Goal: Complete application form: Complete application form

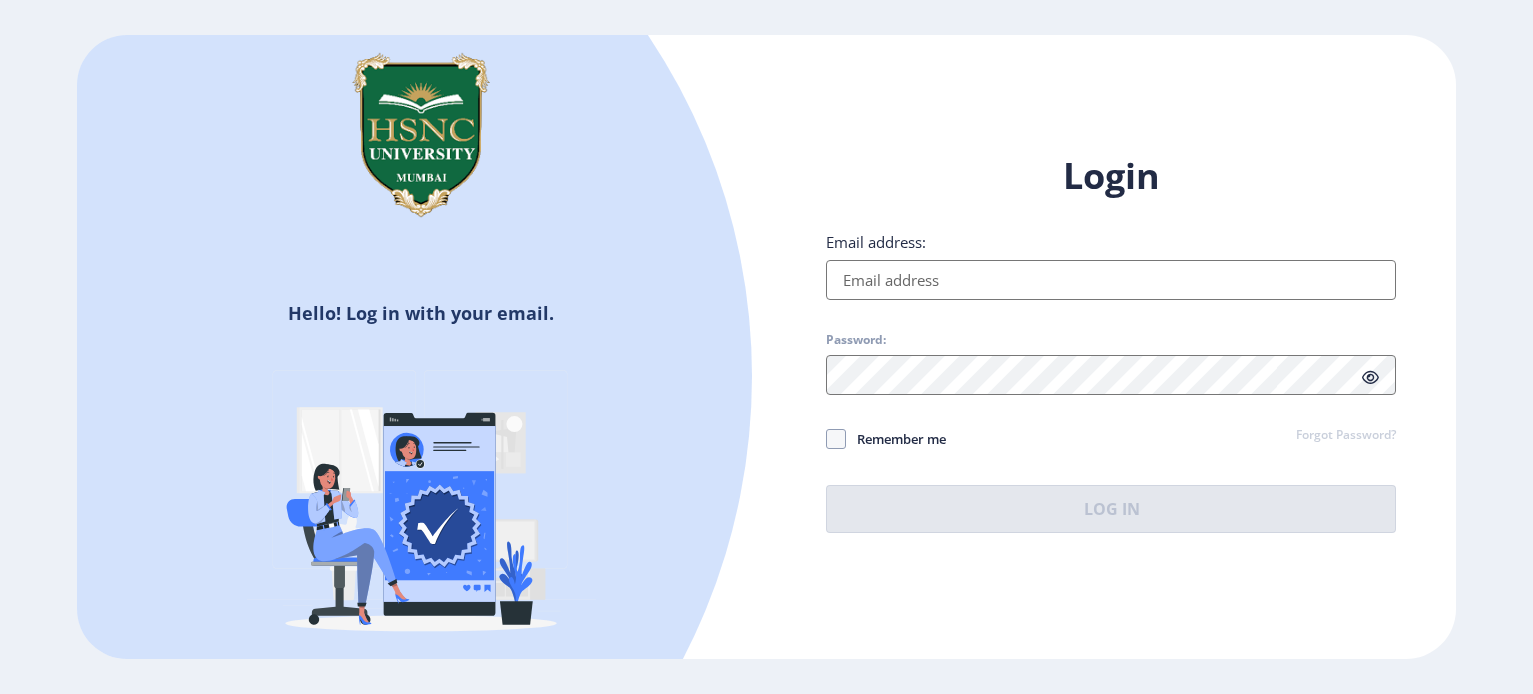
click at [961, 278] on input "Email address:" at bounding box center [1111, 279] width 570 height 40
type input "[EMAIL_ADDRESS][DOMAIN_NAME]"
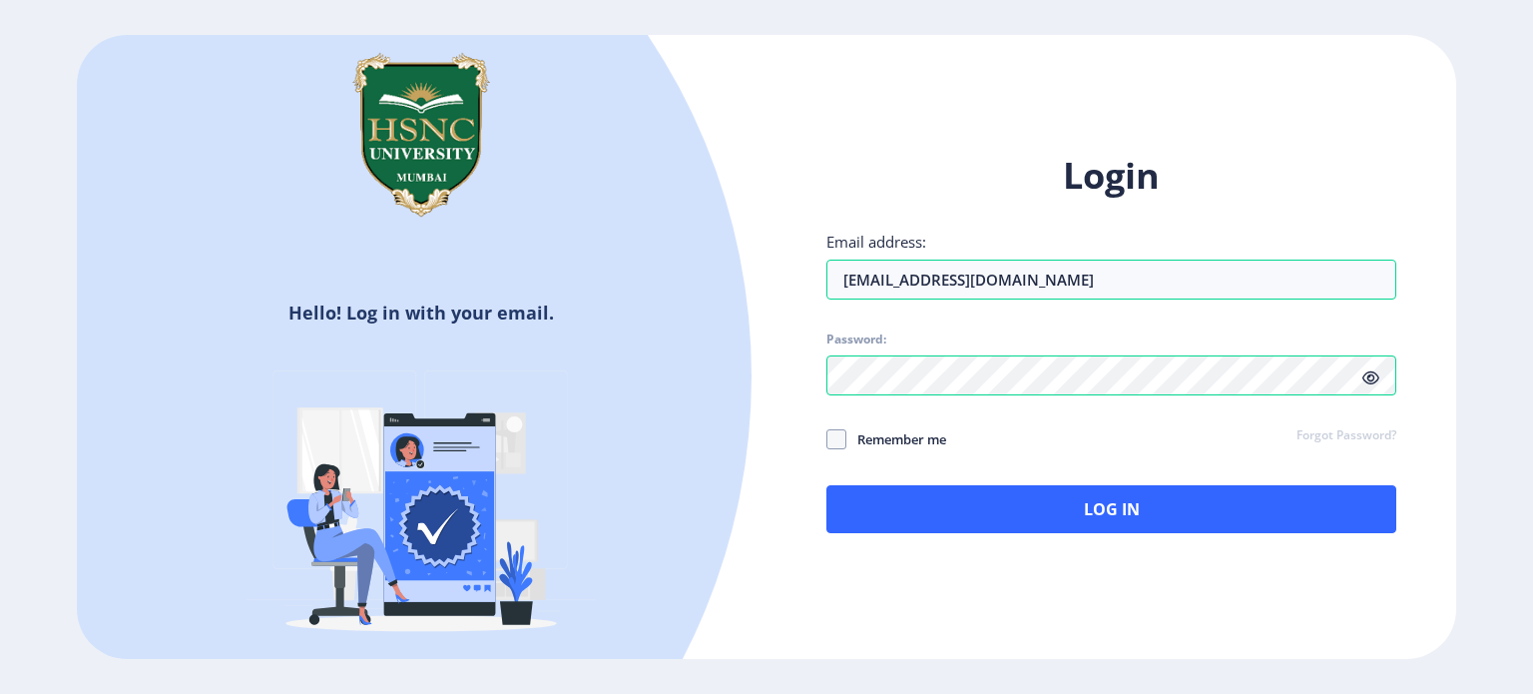
drag, startPoint x: 1093, startPoint y: 273, endPoint x: 827, endPoint y: 322, distance: 269.9
click at [827, 322] on div "Login Email address: [EMAIL_ADDRESS][DOMAIN_NAME] Password: Remember me Forgot …" at bounding box center [1111, 342] width 570 height 381
click at [1373, 386] on span at bounding box center [1370, 377] width 17 height 20
click at [959, 302] on div "Login Email address: Password: Remember me Forgot Password? Log In" at bounding box center [1111, 342] width 570 height 381
click at [957, 274] on input "Email address:" at bounding box center [1111, 279] width 570 height 40
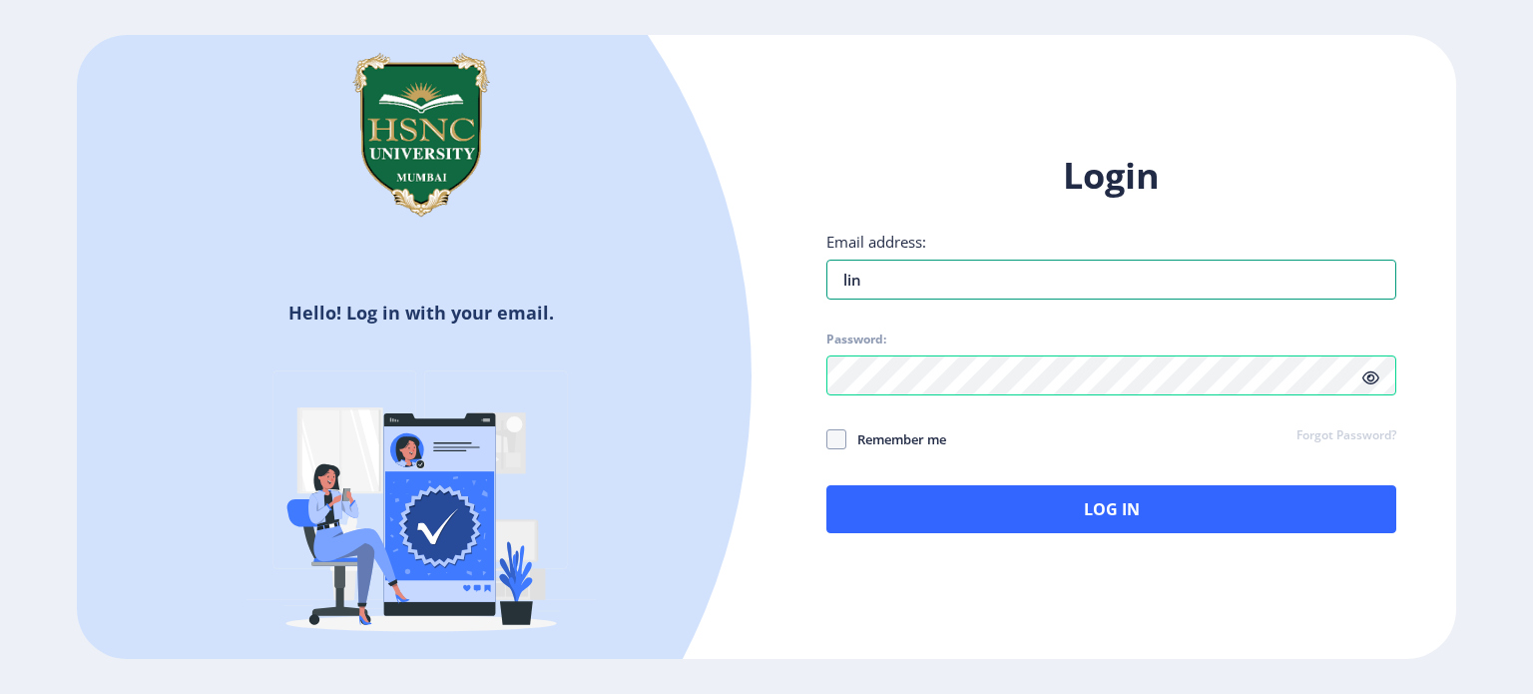
type input "[EMAIL_ADDRESS][PERSON_NAME][DOMAIN_NAME]"
click at [838, 430] on span at bounding box center [836, 439] width 20 height 20
click at [827, 438] on input "Remember me" at bounding box center [826, 438] width 1 height 1
checkbox input "true"
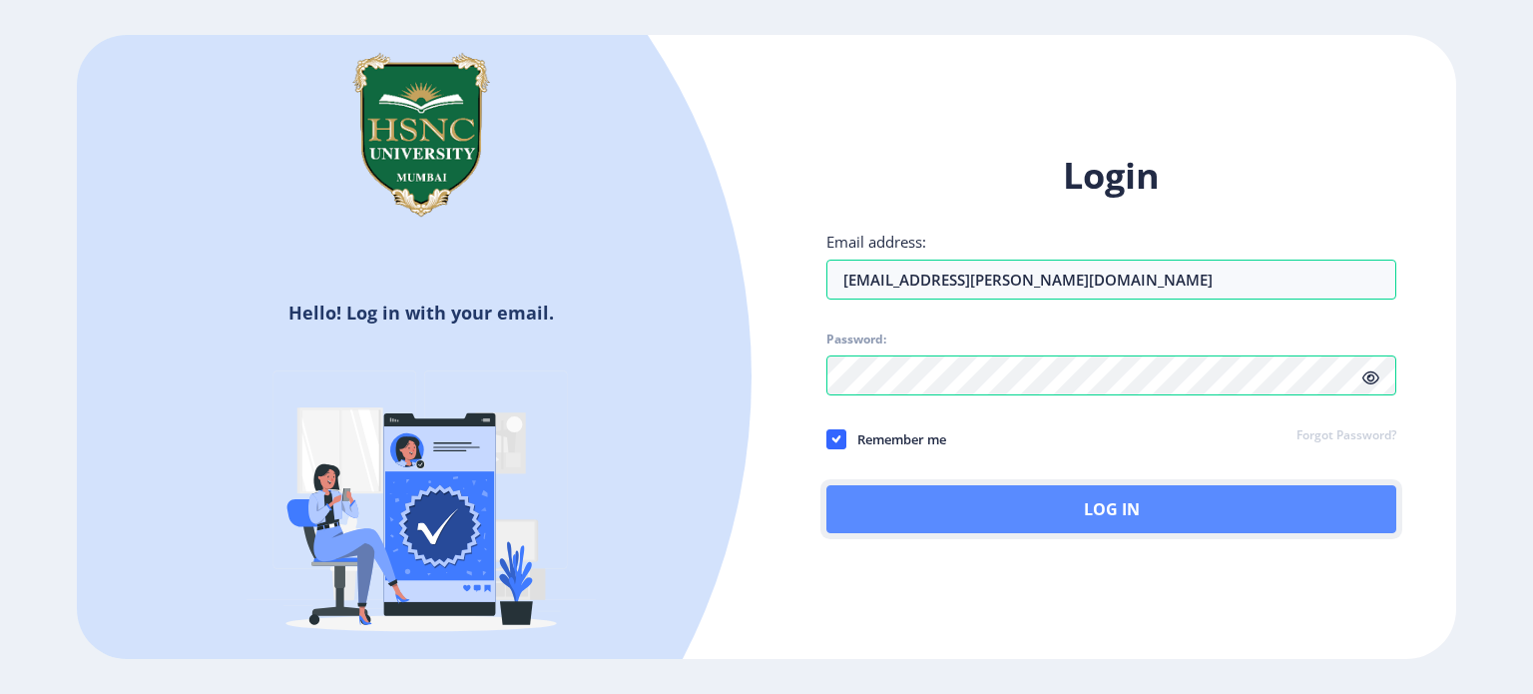
click at [926, 521] on button "Log In" at bounding box center [1111, 509] width 570 height 48
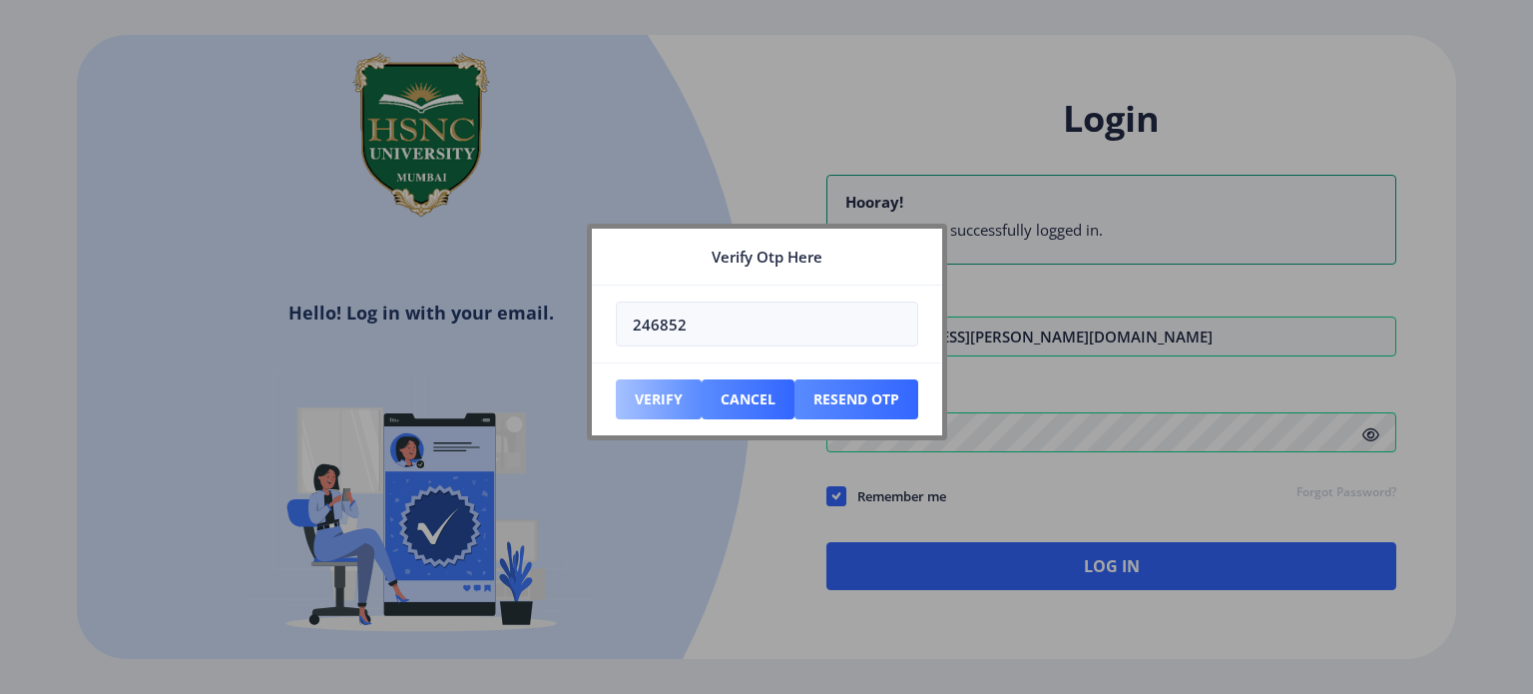
type input "246852"
click at [685, 402] on button "Verify" at bounding box center [659, 399] width 86 height 40
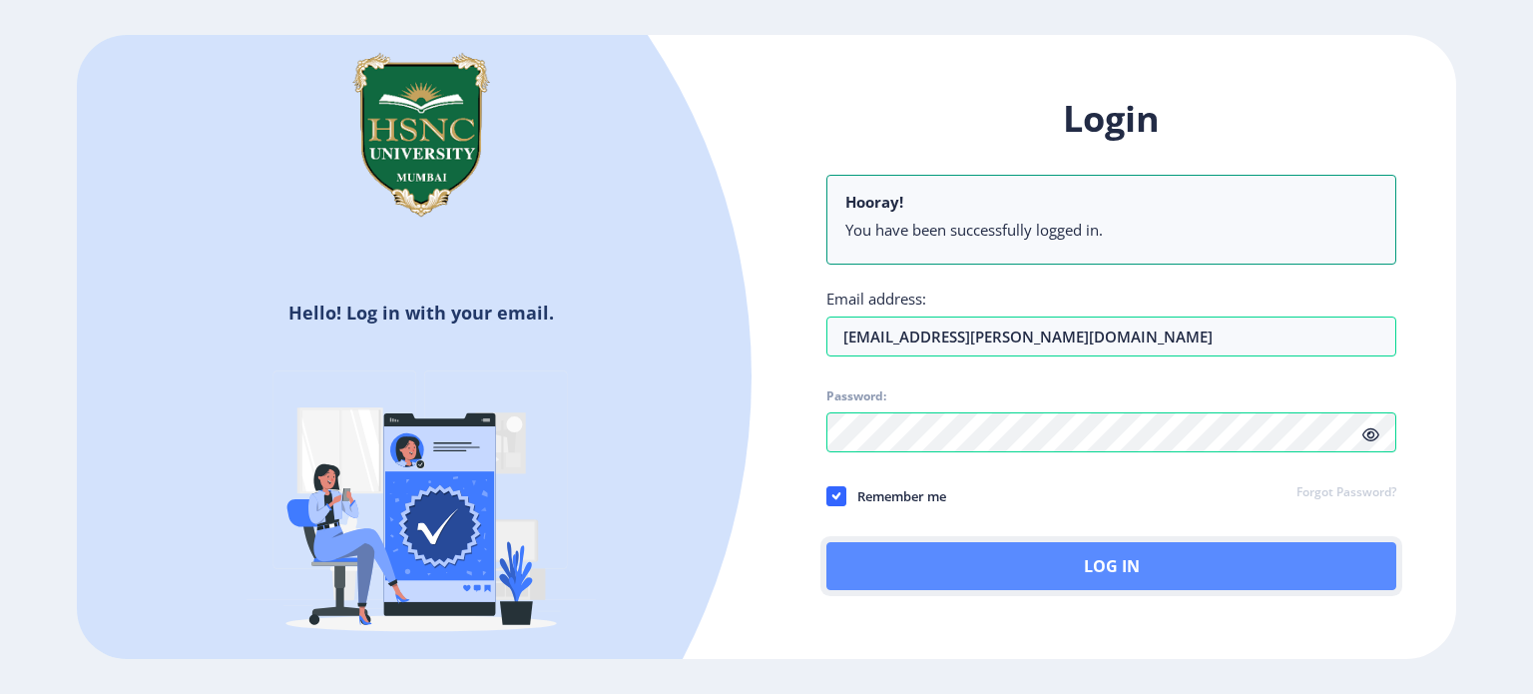
click at [1146, 575] on button "Log In" at bounding box center [1111, 566] width 570 height 48
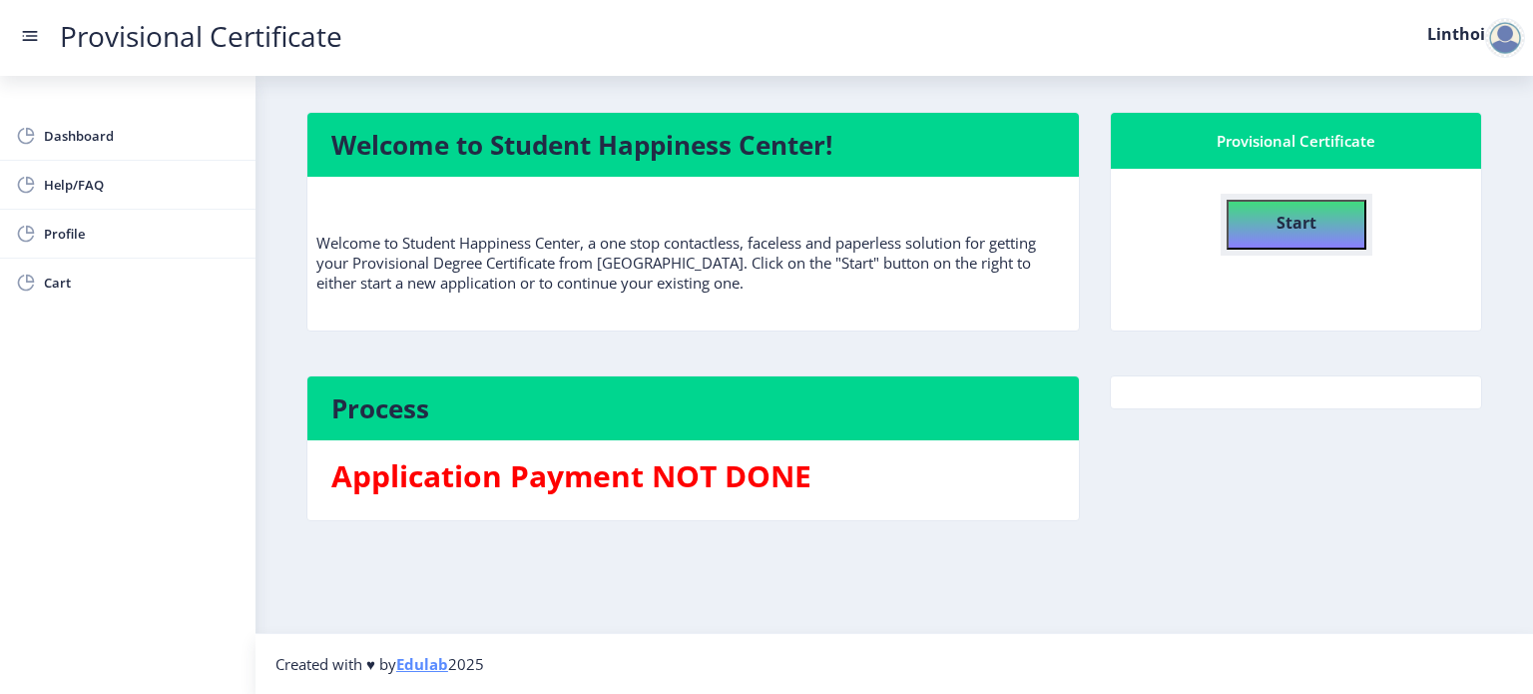
click at [1293, 234] on h4 "Start" at bounding box center [1297, 221] width 40 height 36
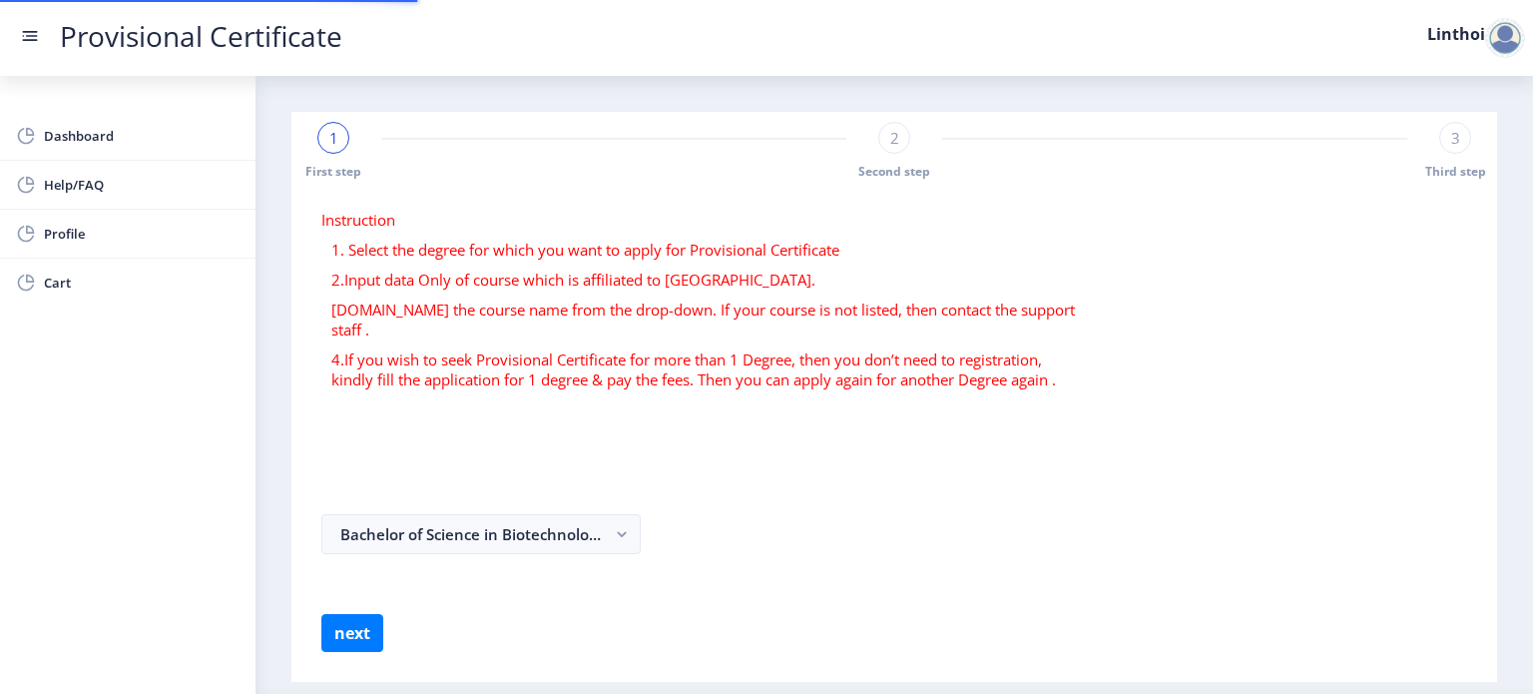
select select
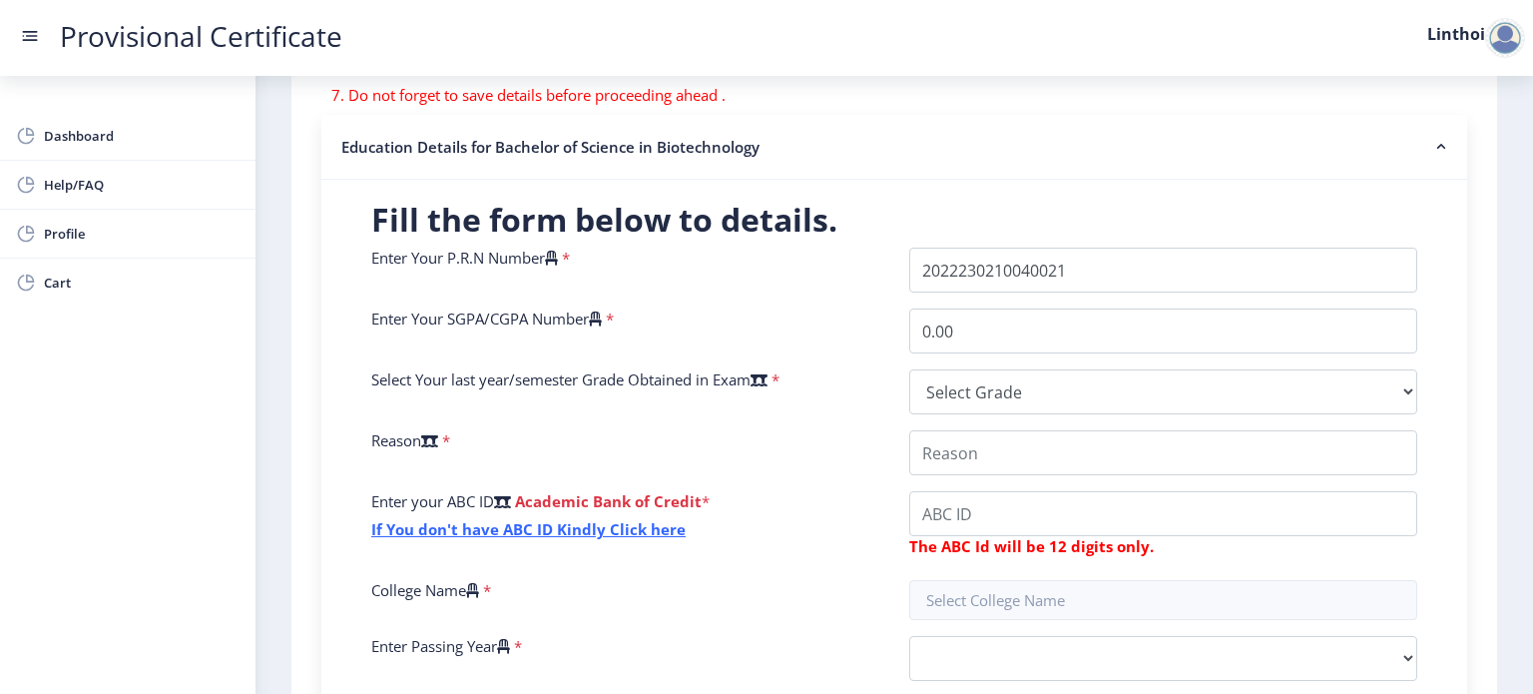
scroll to position [423, 0]
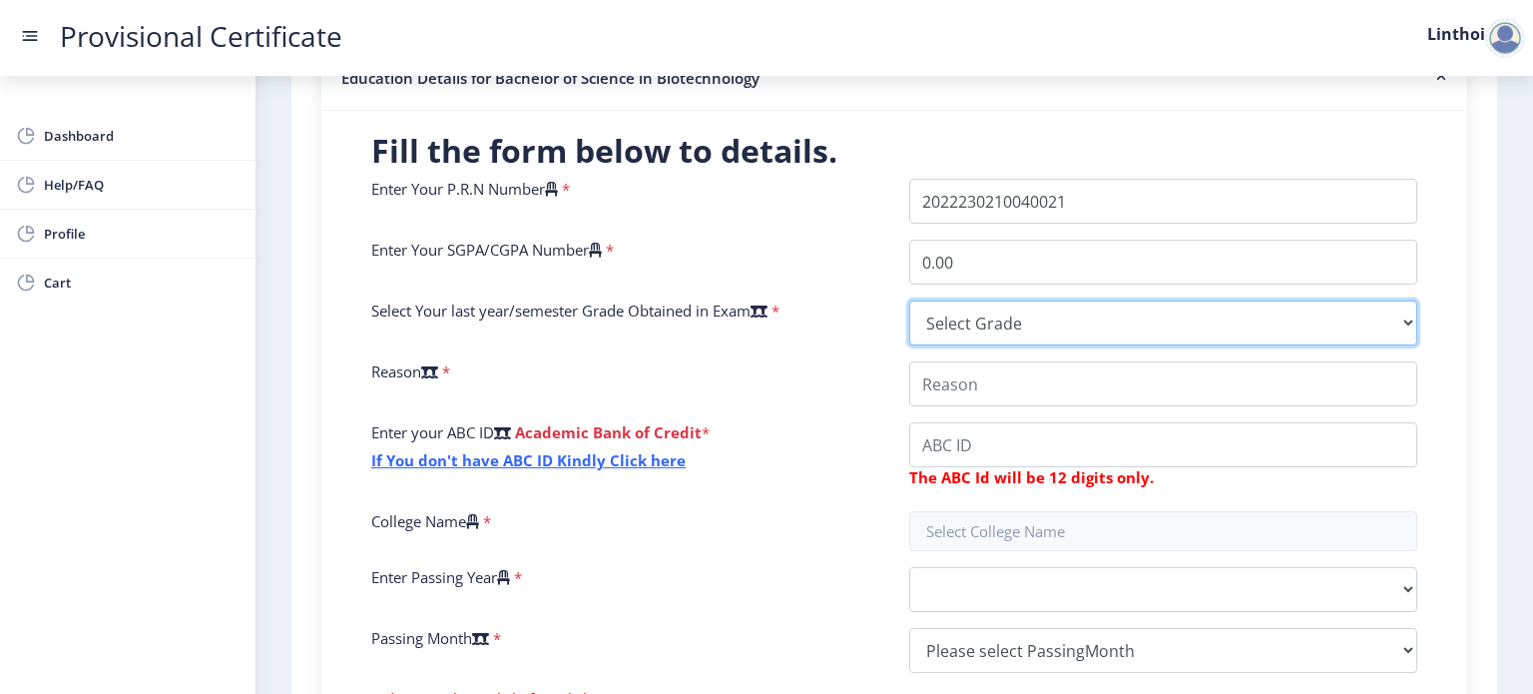
click at [968, 327] on select "Select Grade O A+ A B+ B C D F(Fail)" at bounding box center [1163, 322] width 508 height 45
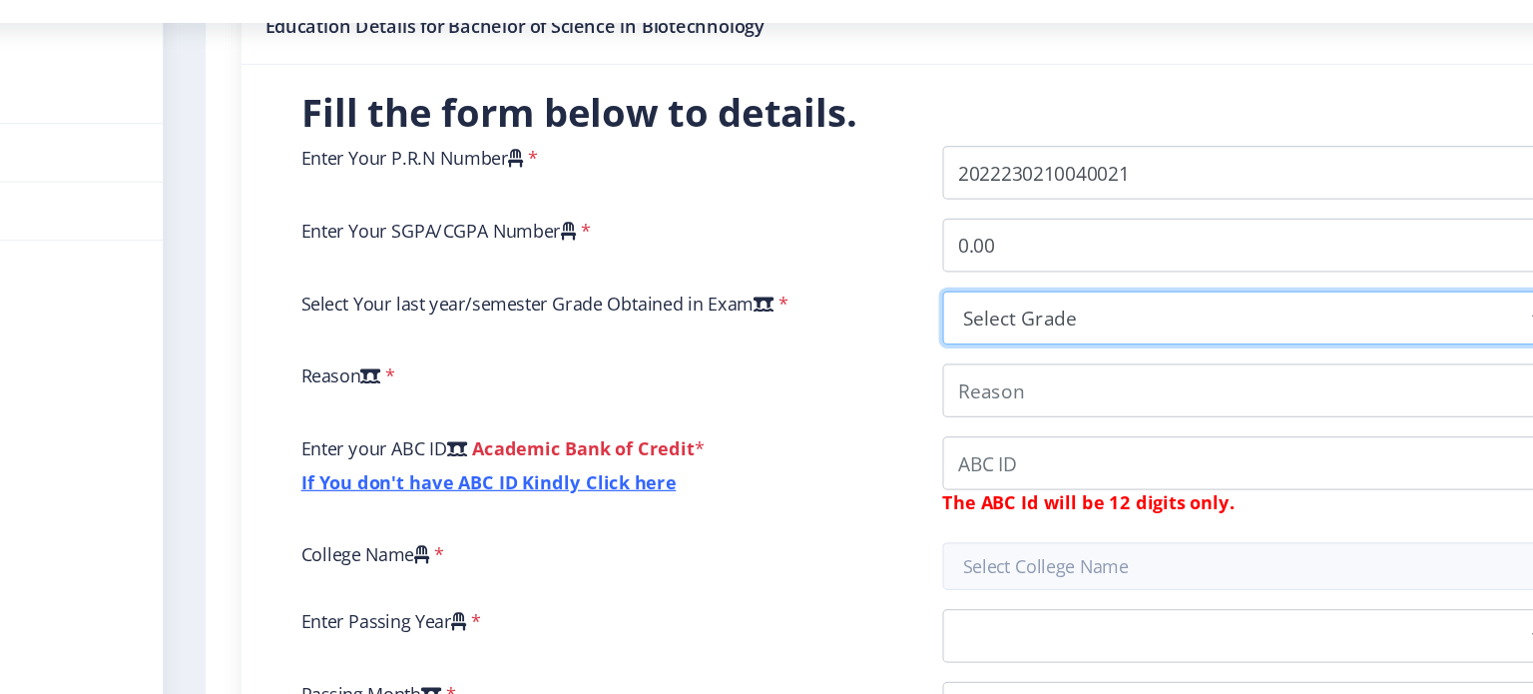
click at [1009, 332] on select "Select Grade O A+ A B+ B C D F(Fail)" at bounding box center [1163, 322] width 508 height 45
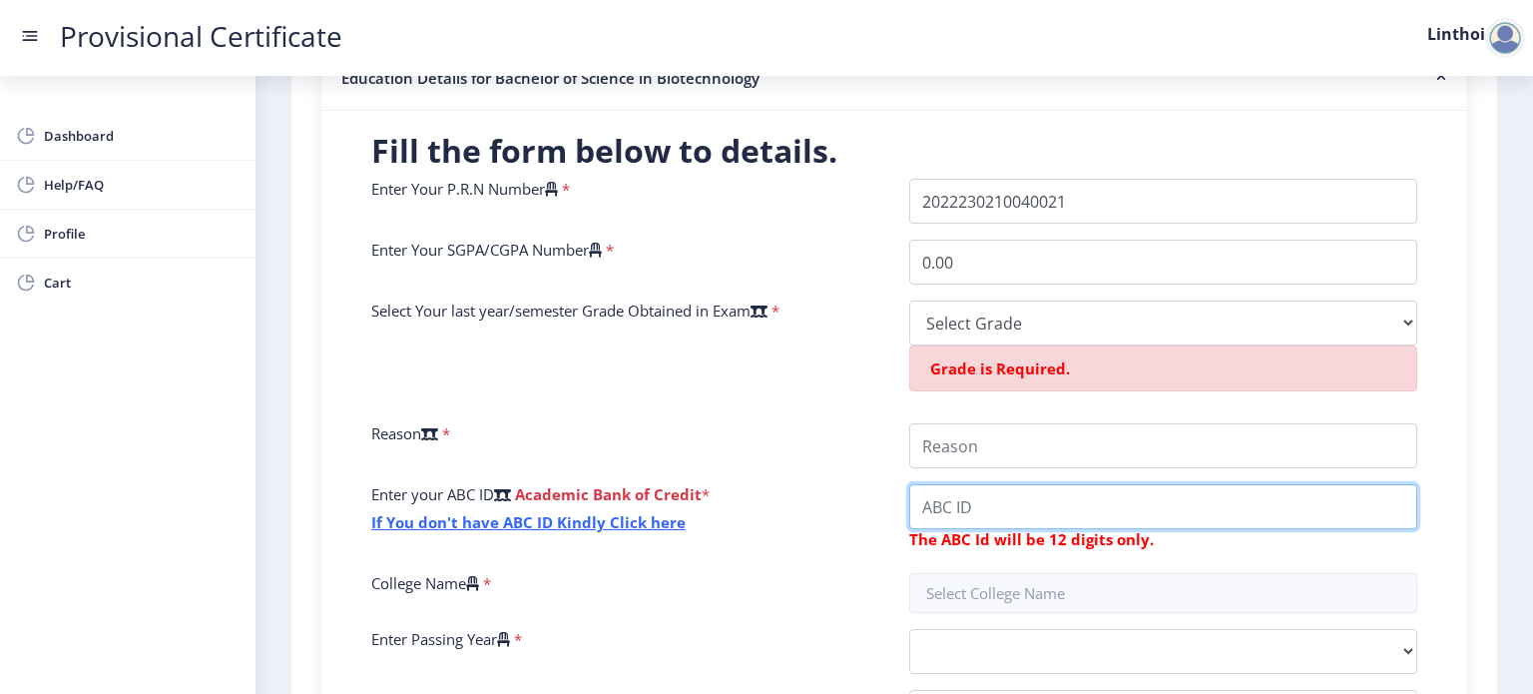
click at [952, 434] on div "Enter Your P.R.N Number * Enter Your SGPA/CGPA Number * 0.00 Select Your last y…" at bounding box center [894, 465] width 1076 height 572
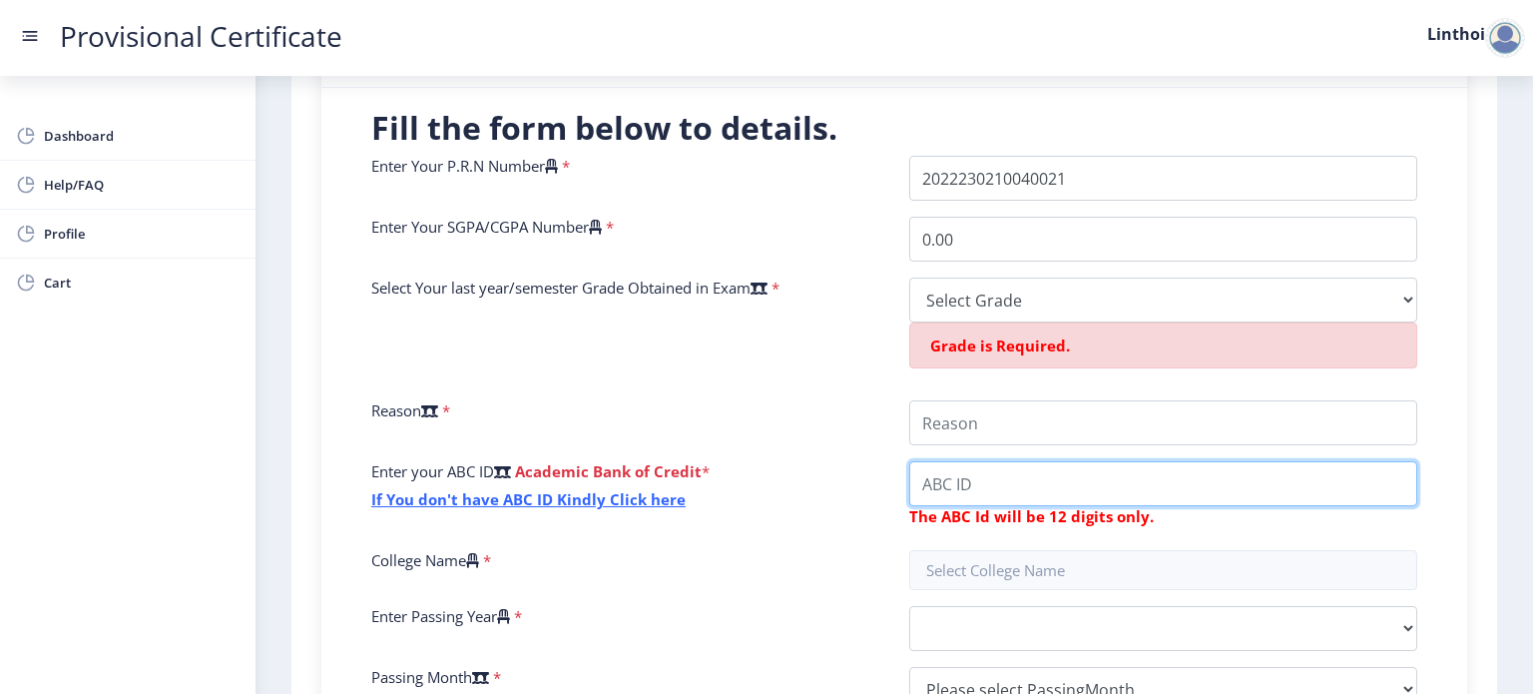
scroll to position [438, 0]
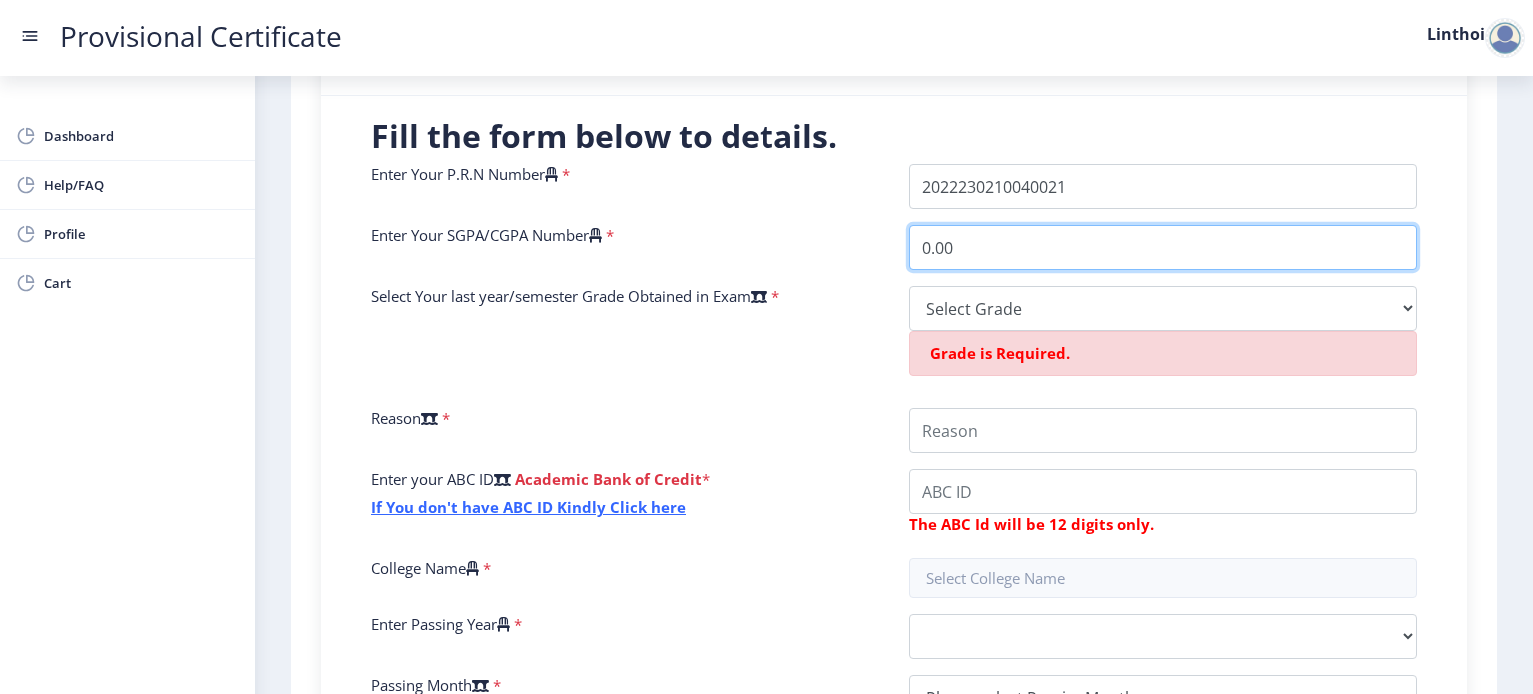
click at [1002, 235] on input "0.00" at bounding box center [1163, 247] width 508 height 45
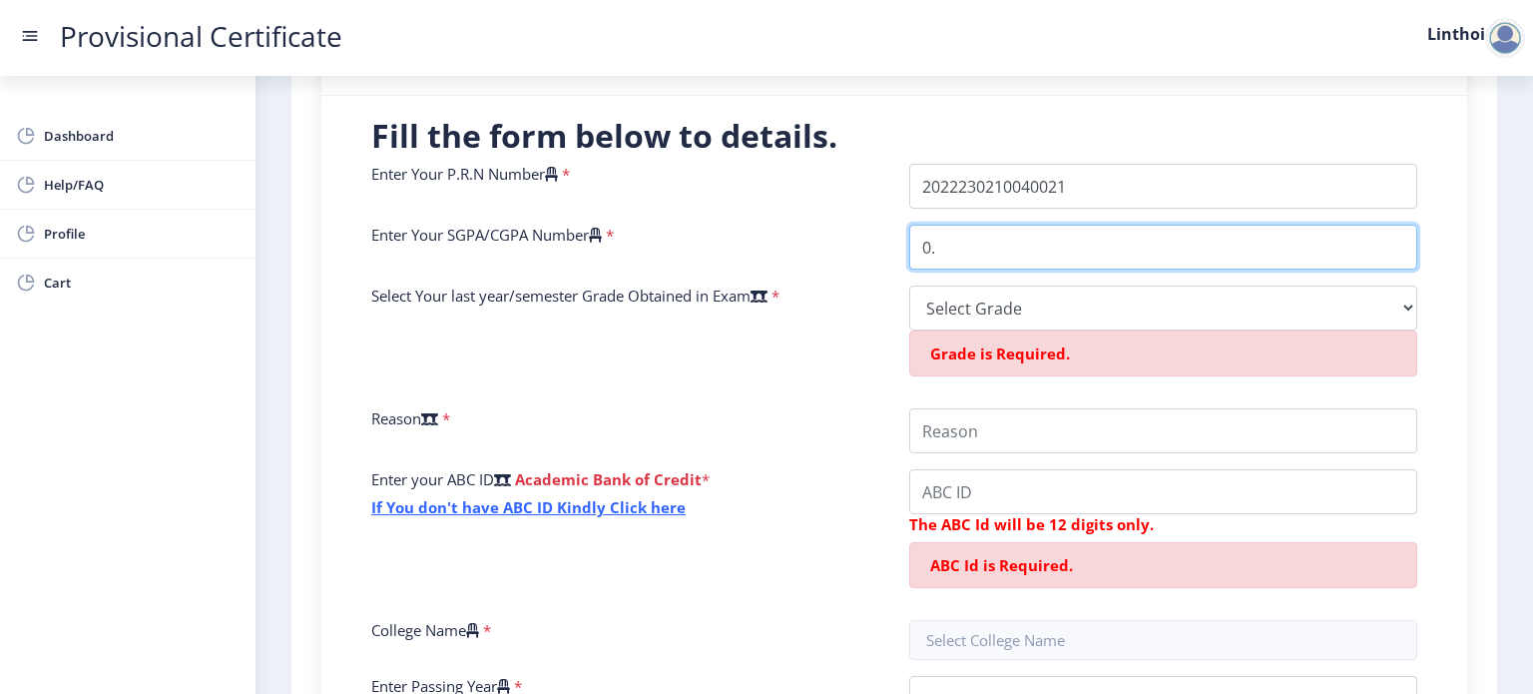
type input "0"
type input "9.58"
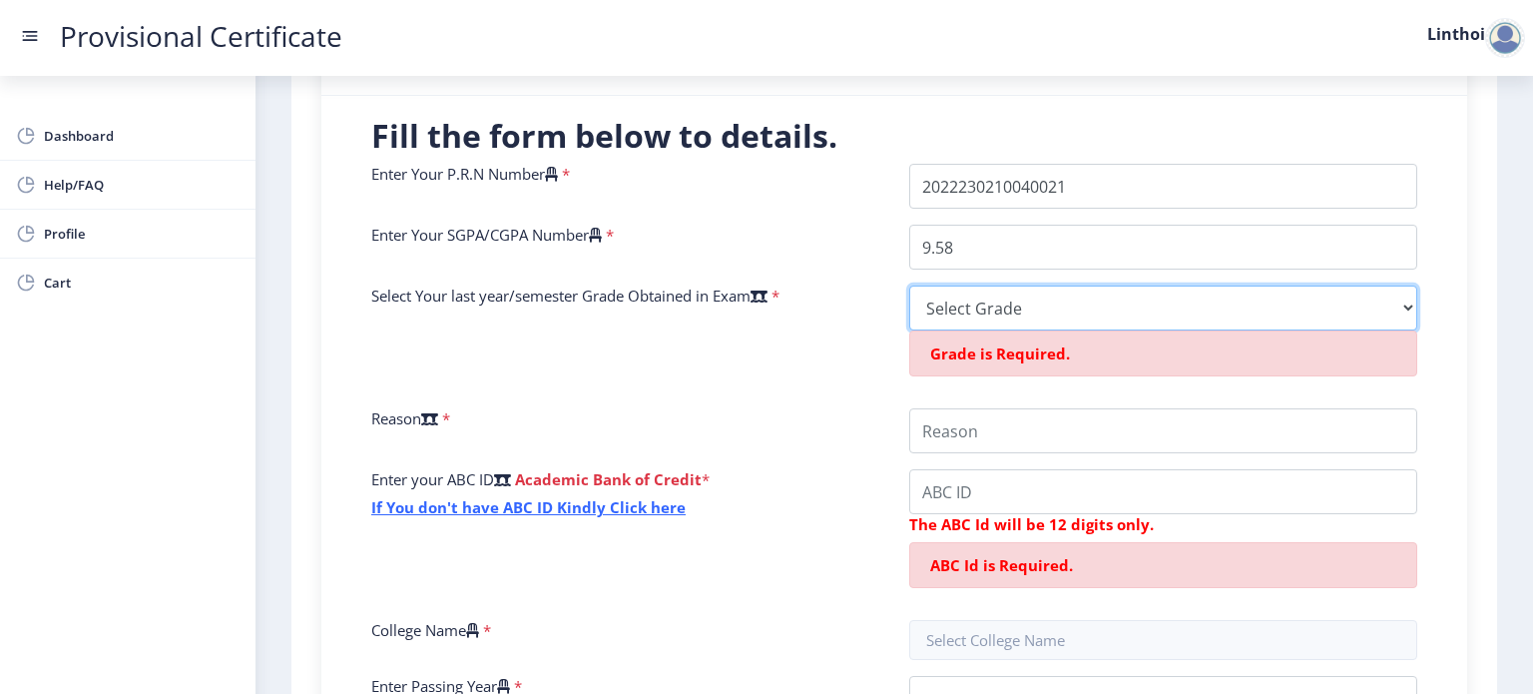
click at [1010, 300] on select "Select Grade O A+ A B+ B C D F(Fail)" at bounding box center [1163, 307] width 508 height 45
select select "O"
click at [909, 285] on select "Select Grade O A+ A B+ B C D F(Fail)" at bounding box center [1163, 307] width 508 height 45
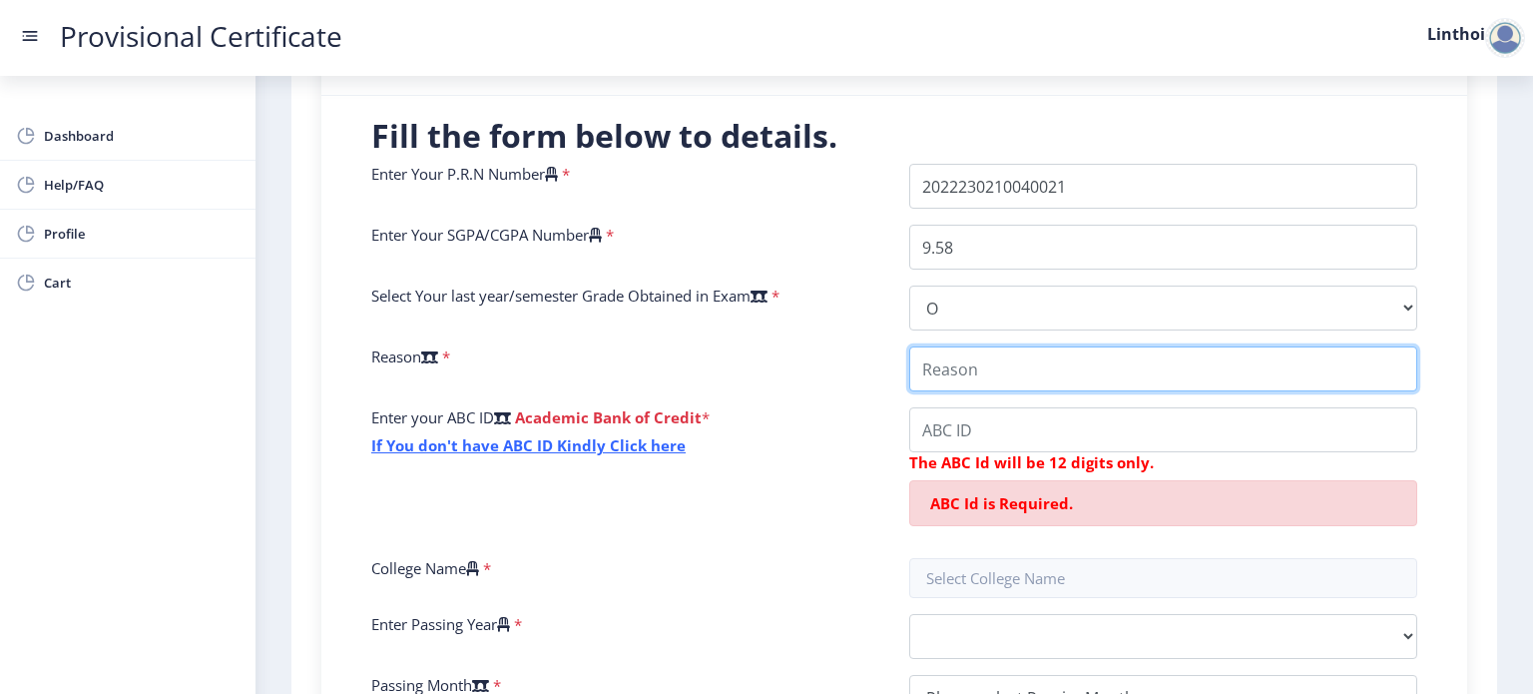
click at [973, 362] on input "College Name" at bounding box center [1163, 368] width 508 height 45
type input "A"
type input "To apply for masters"
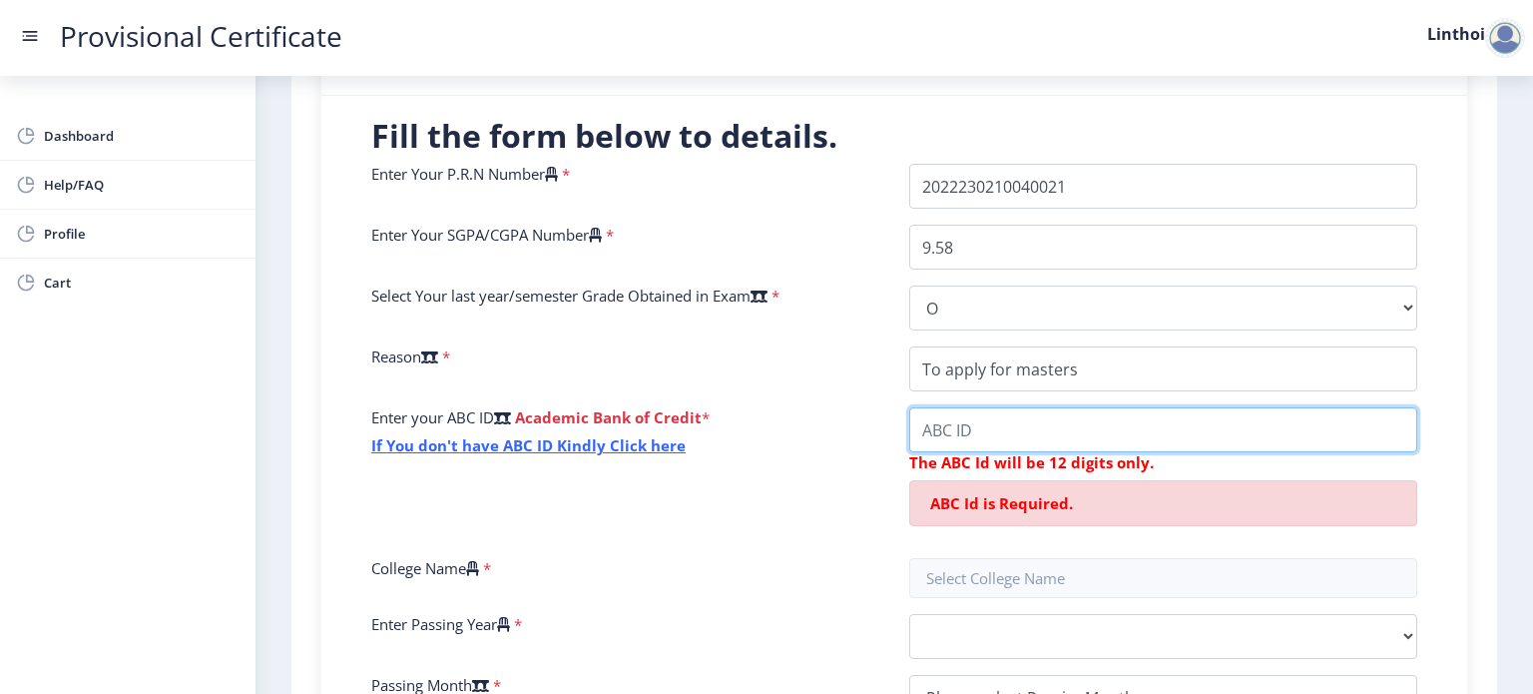
click at [972, 434] on input "College Name" at bounding box center [1163, 429] width 508 height 45
click at [978, 427] on input "College Name" at bounding box center [1163, 429] width 508 height 45
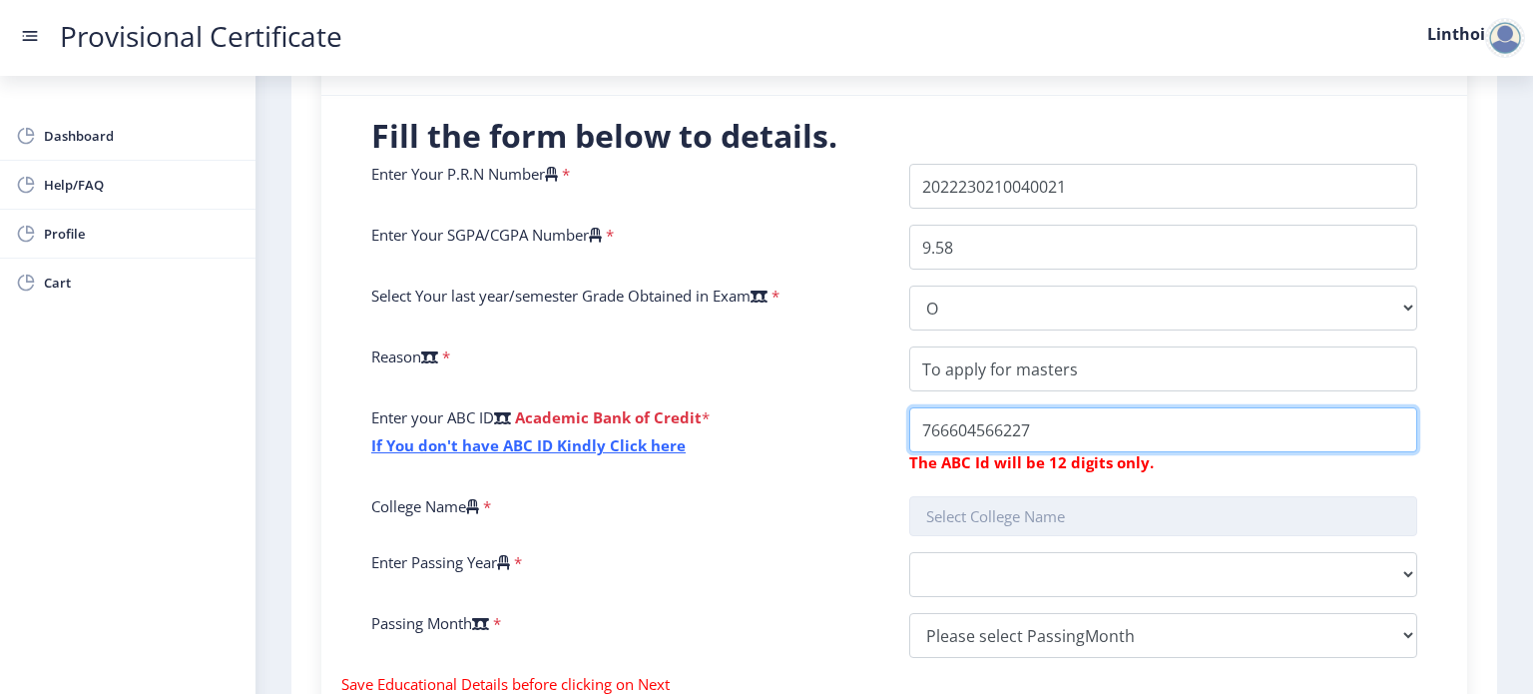
type input "766604566227"
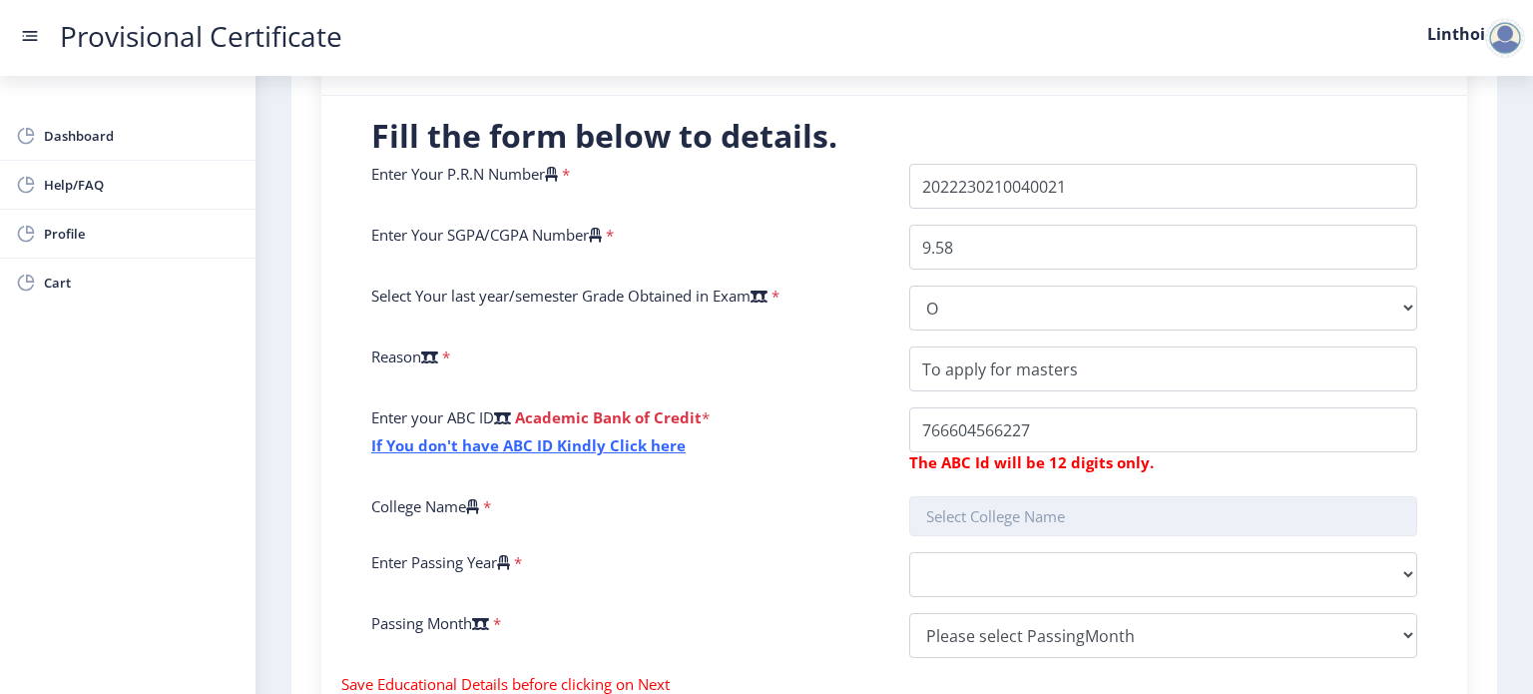
click at [957, 514] on input "text" at bounding box center [1163, 516] width 508 height 40
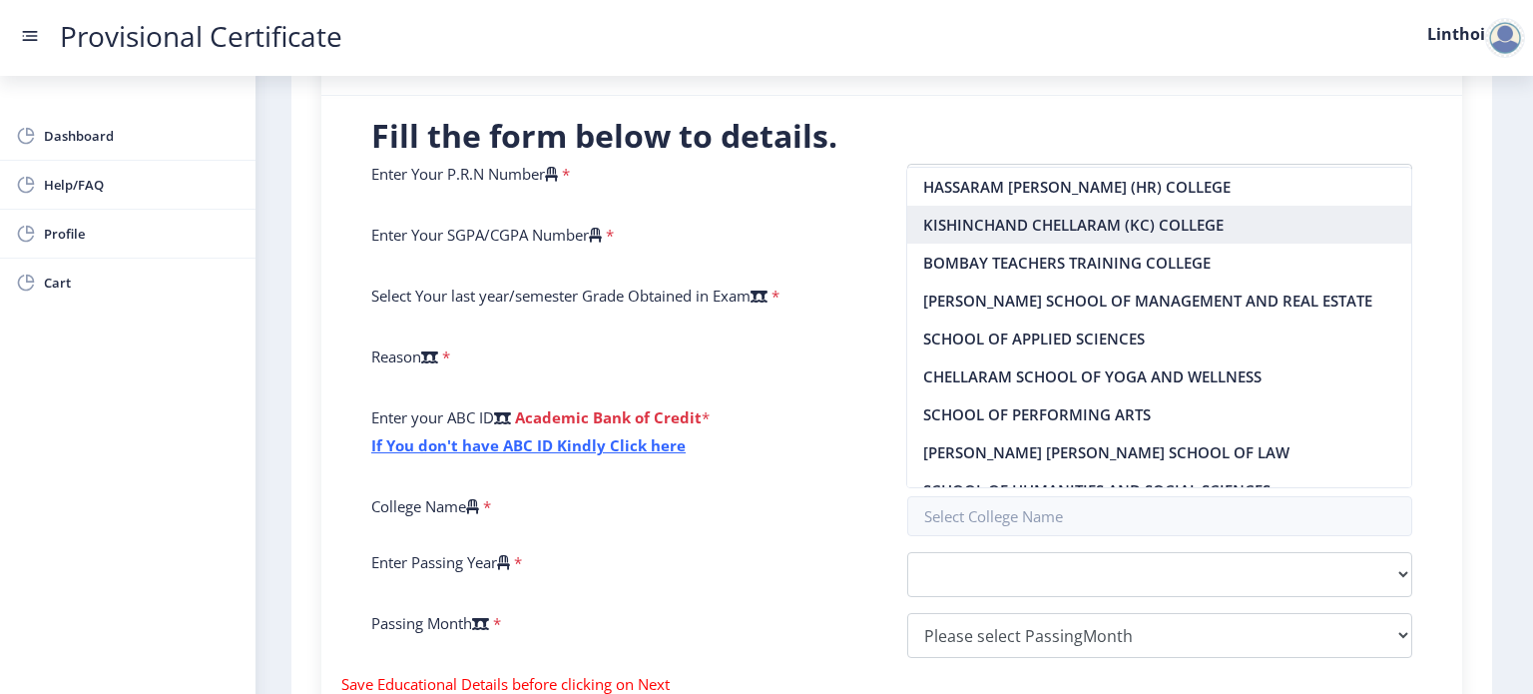
click at [1070, 227] on nb-option "KISHINCHAND CHELLARAM (KC) COLLEGE" at bounding box center [1159, 225] width 504 height 38
type input "KISHINCHAND CHELLARAM (KC) COLLEGE"
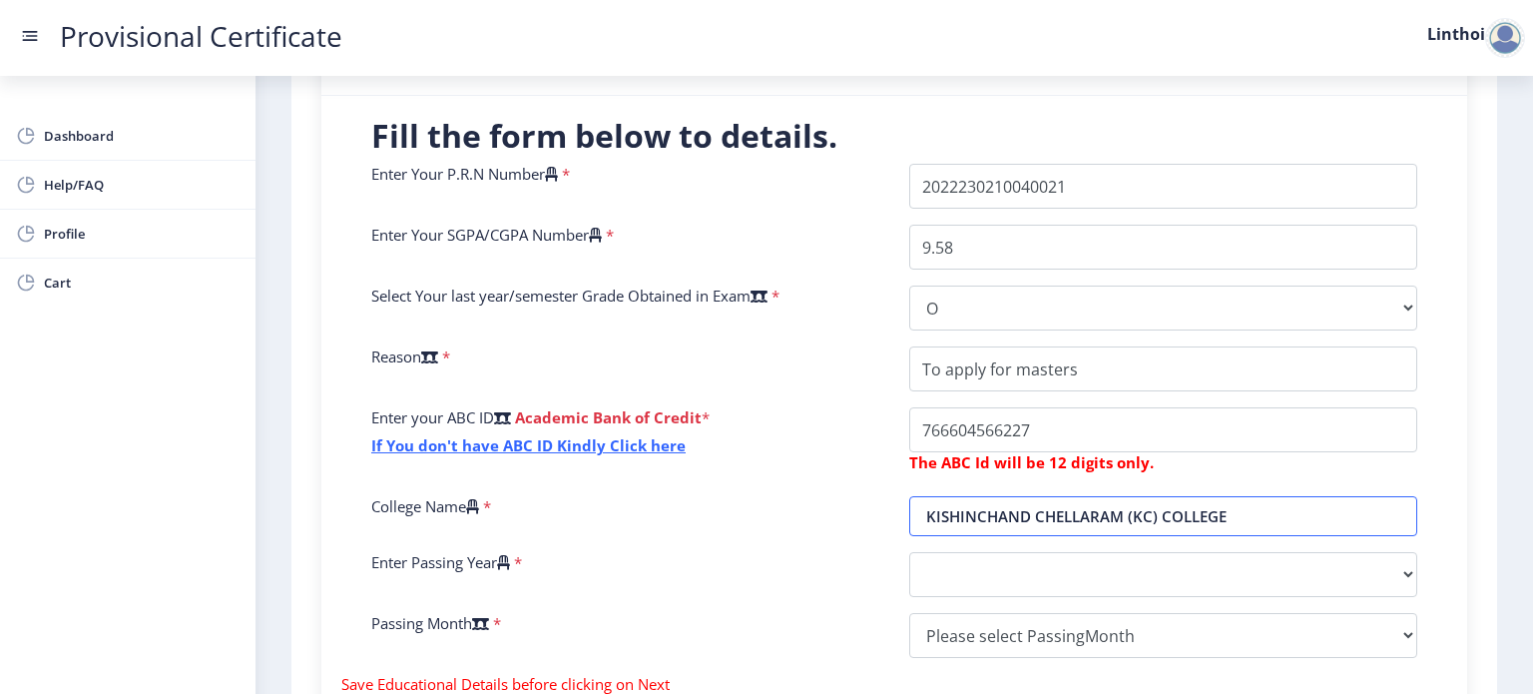
scroll to position [578, 0]
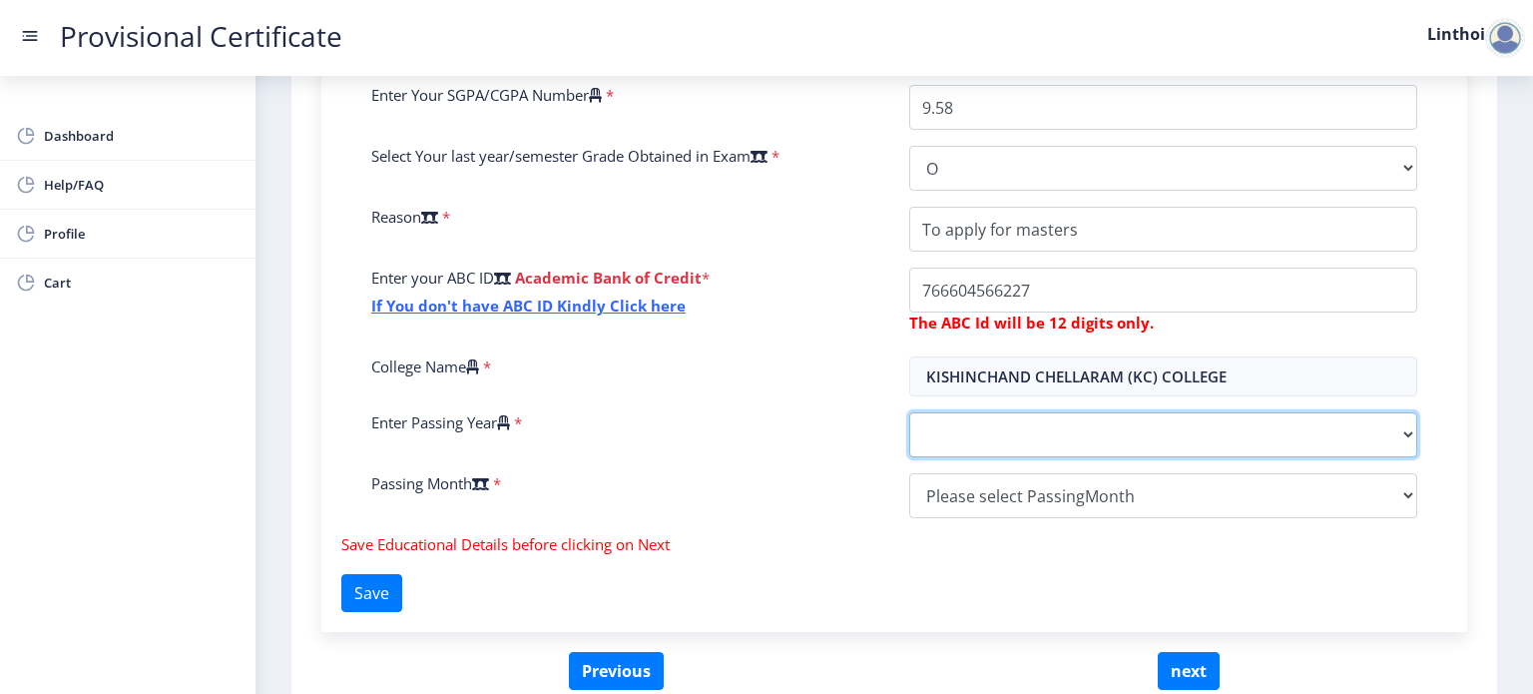
click at [1014, 434] on select "2025 2024 2023 2022 2021 2020 2019 2018 2017 2016 2015 2014 2013 2012 2011 2010…" at bounding box center [1163, 434] width 508 height 45
select select "2025"
click at [909, 412] on select "2025 2024 2023 2022 2021 2020 2019 2018 2017 2016 2015 2014 2013 2012 2011 2010…" at bounding box center [1163, 434] width 508 height 45
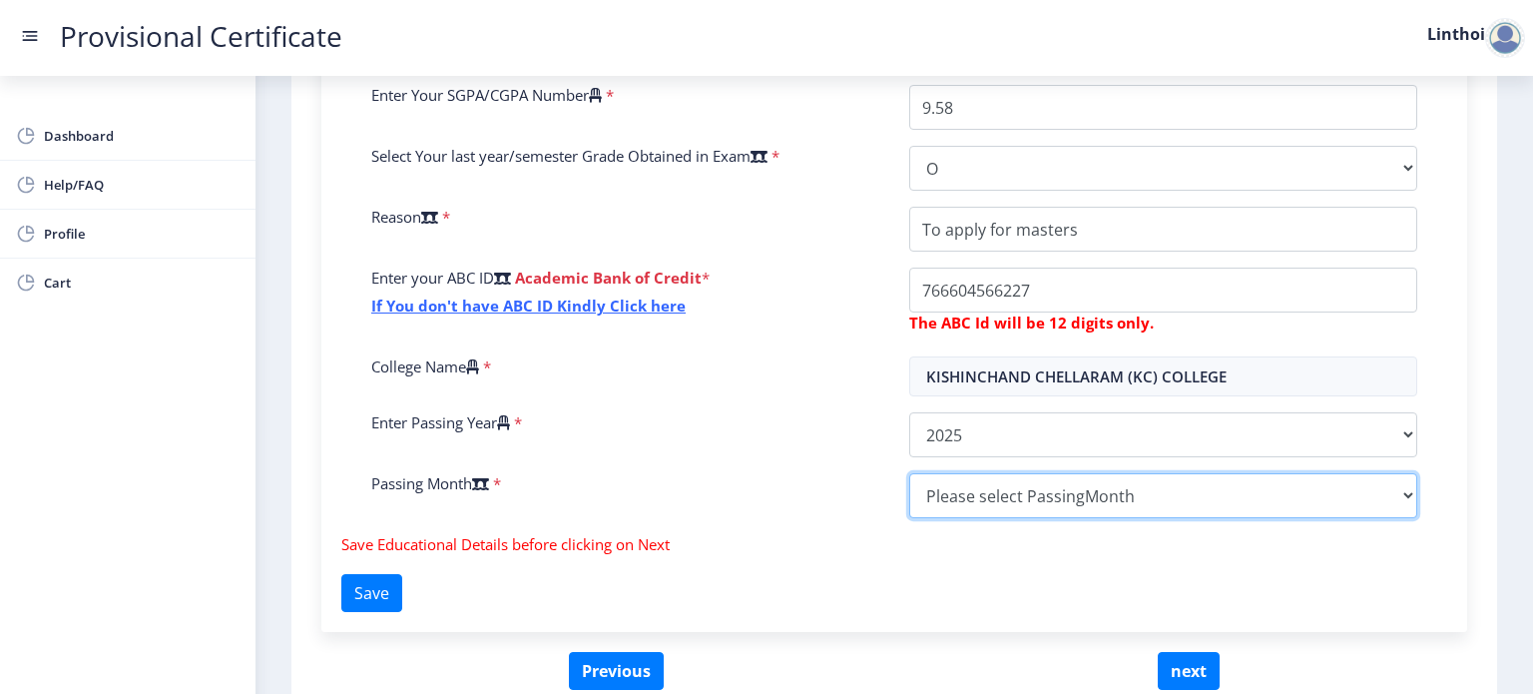
click at [956, 486] on select "Please select PassingMonth (01) January (02) February (03) March (04) April (05…" at bounding box center [1163, 495] width 508 height 45
select select "April"
click at [909, 473] on select "Please select PassingMonth (01) January (02) February (03) March (04) April (05…" at bounding box center [1163, 495] width 508 height 45
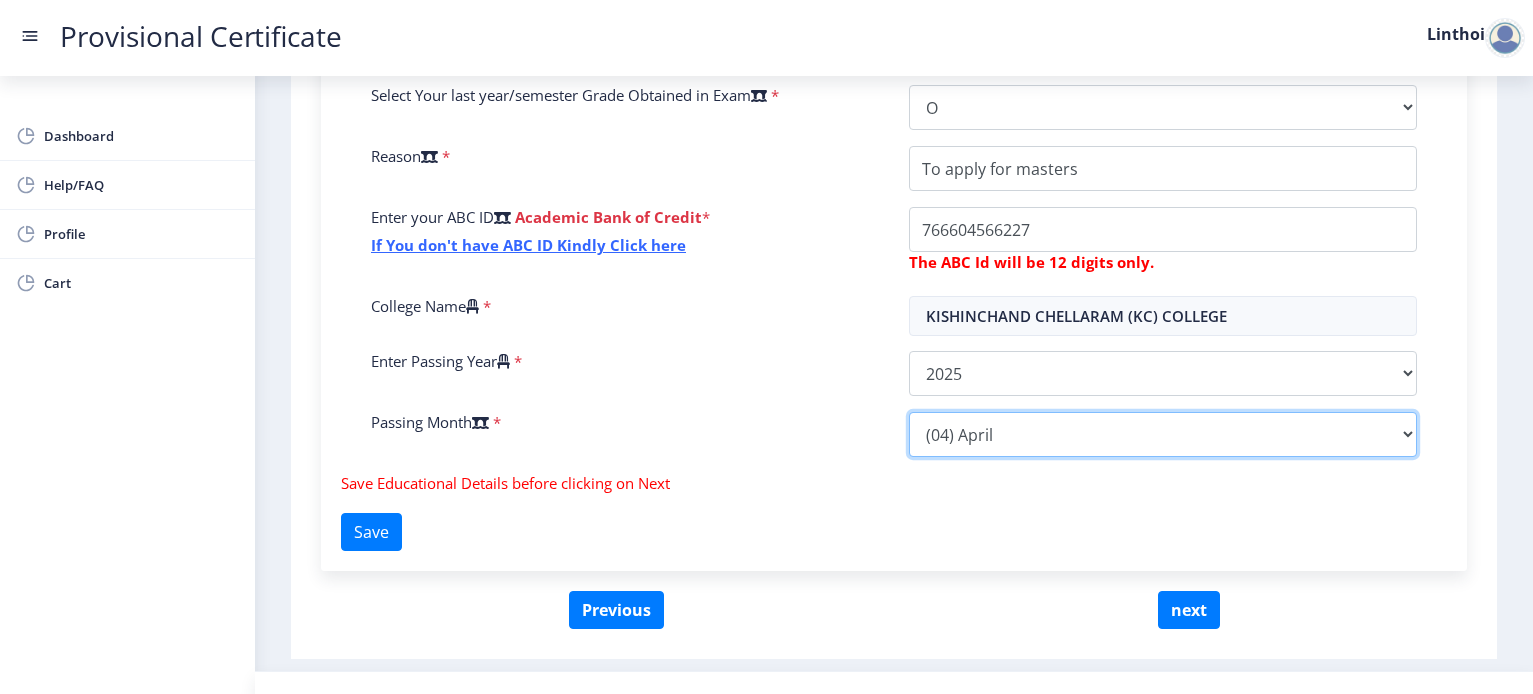
scroll to position [659, 0]
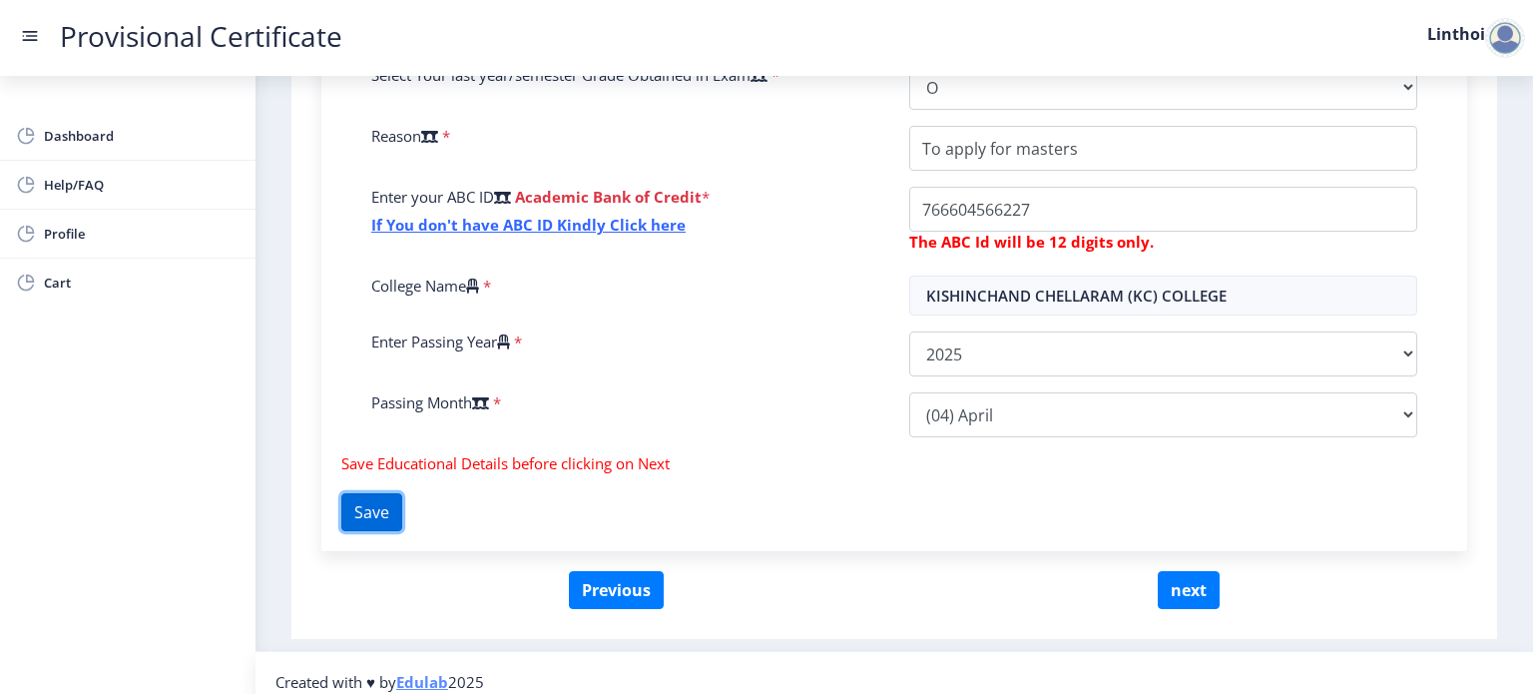
click at [402, 502] on button "Save" at bounding box center [371, 512] width 61 height 38
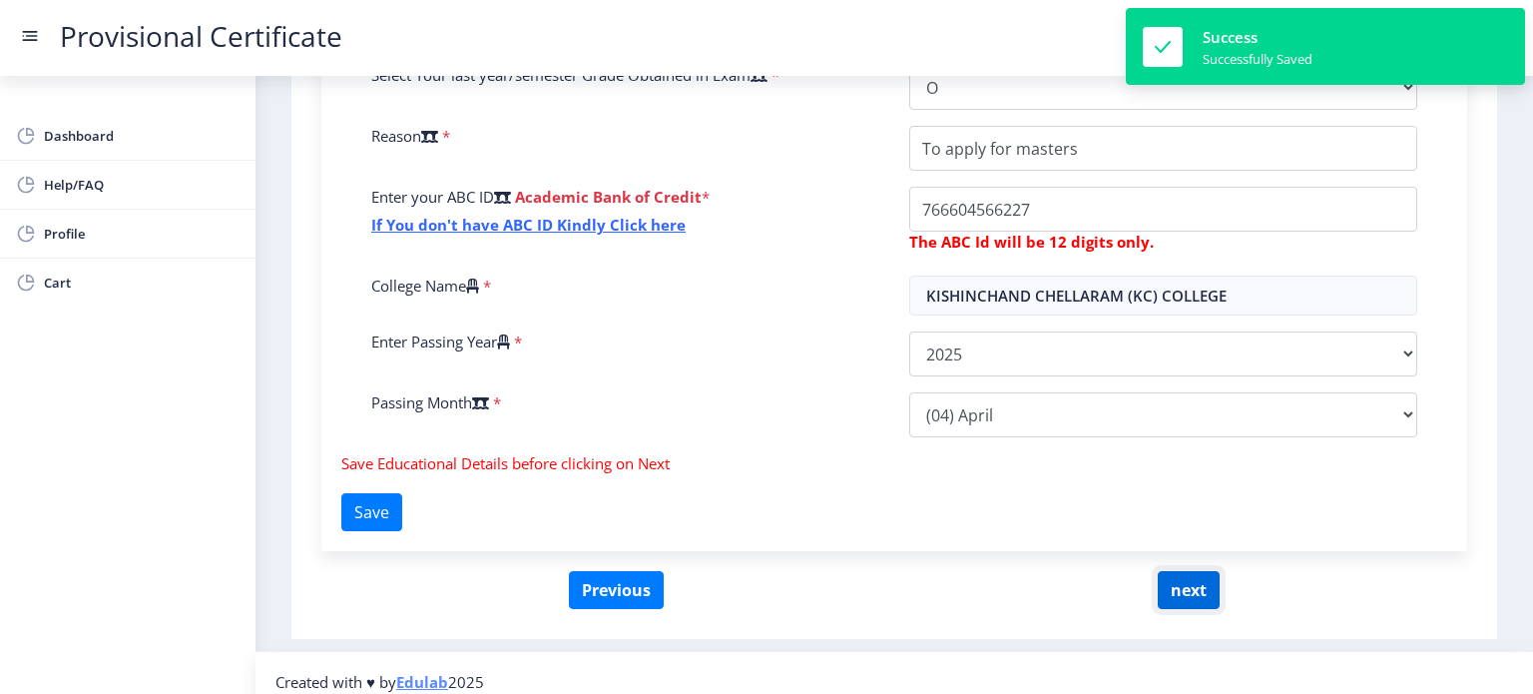
click at [1194, 590] on button "next" at bounding box center [1189, 590] width 62 height 38
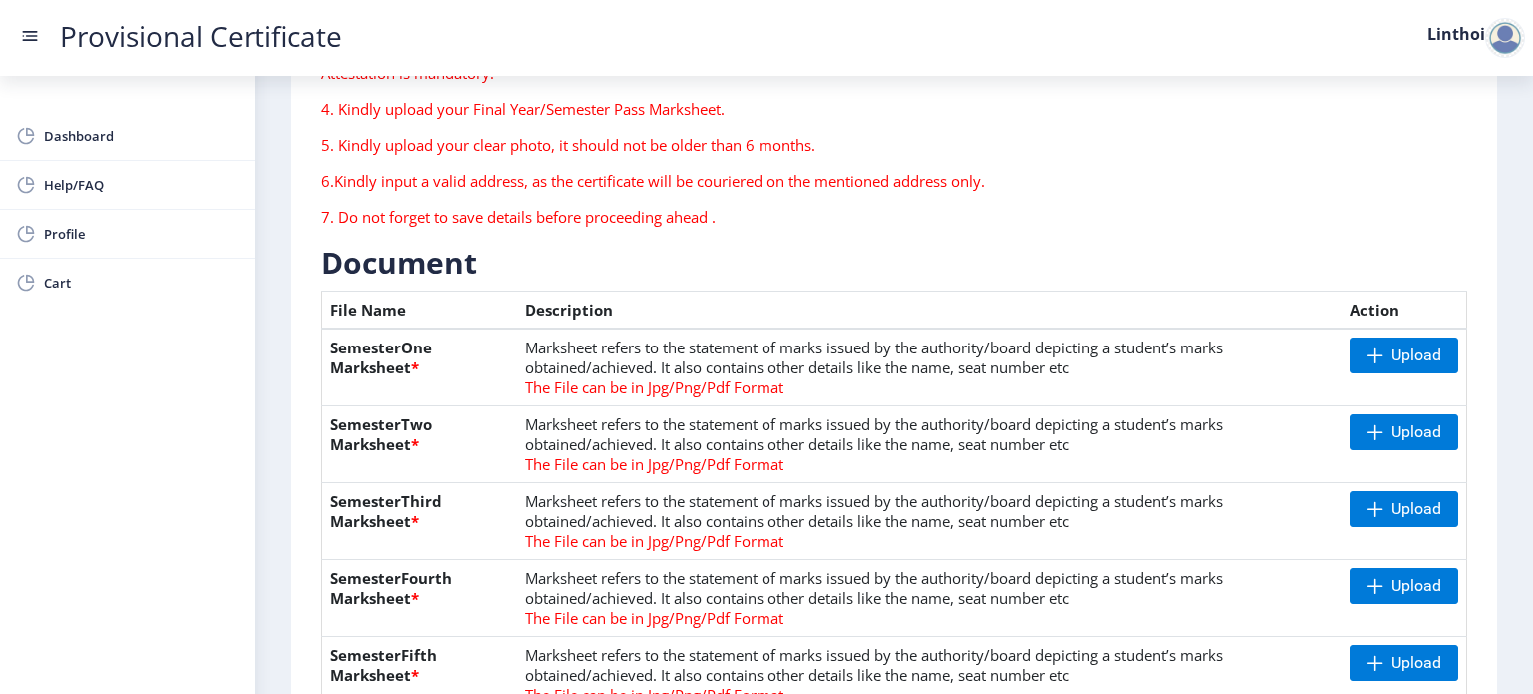
scroll to position [272, 0]
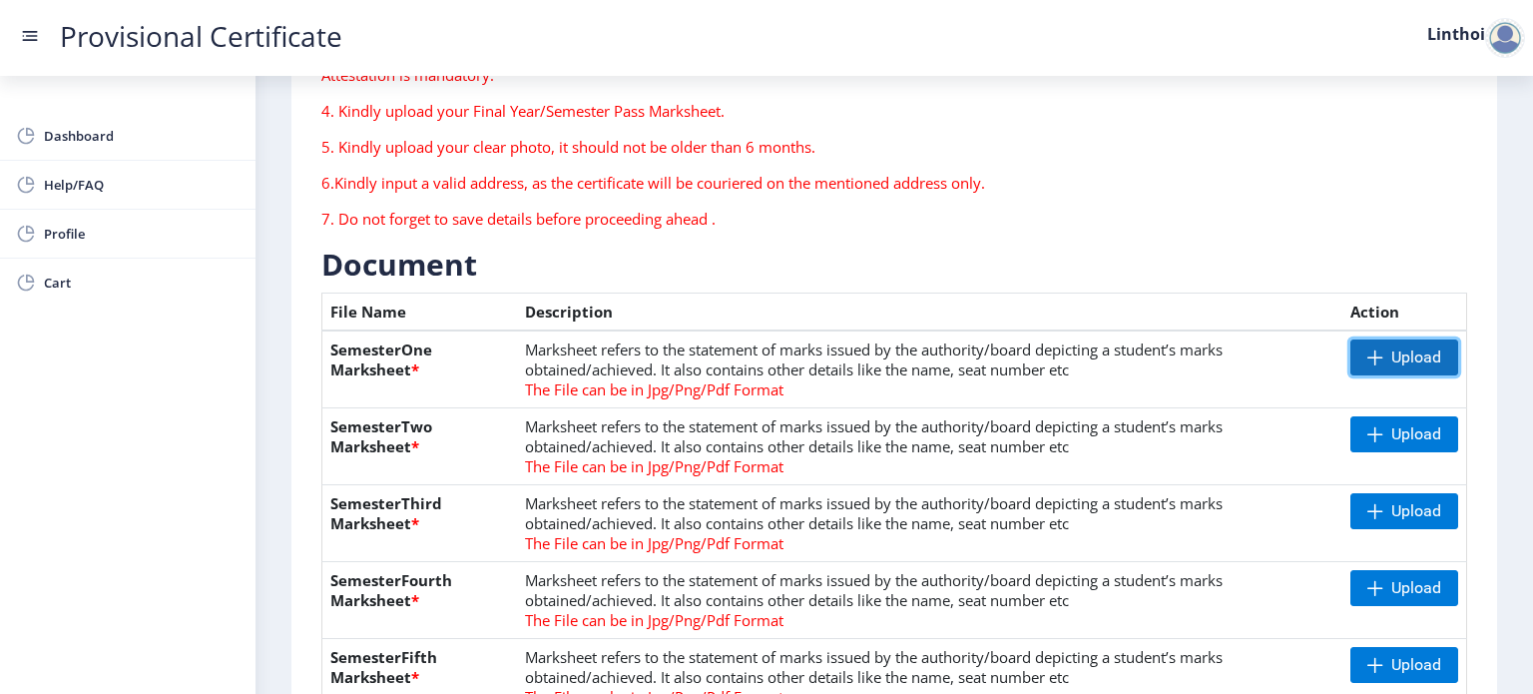
click at [1409, 359] on span "Upload" at bounding box center [1416, 357] width 50 height 20
click at [1405, 358] on span "Upload" at bounding box center [1416, 357] width 50 height 20
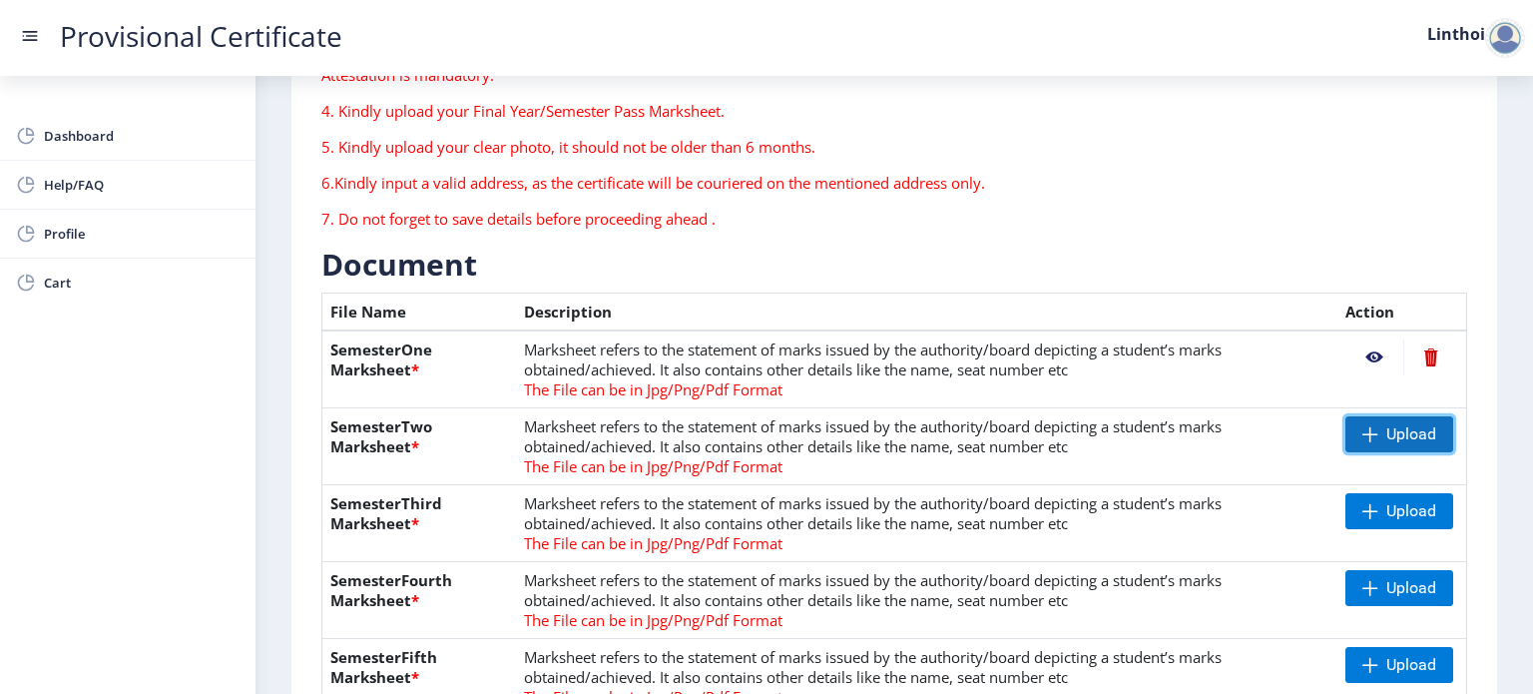
click at [1369, 427] on span at bounding box center [1370, 434] width 16 height 16
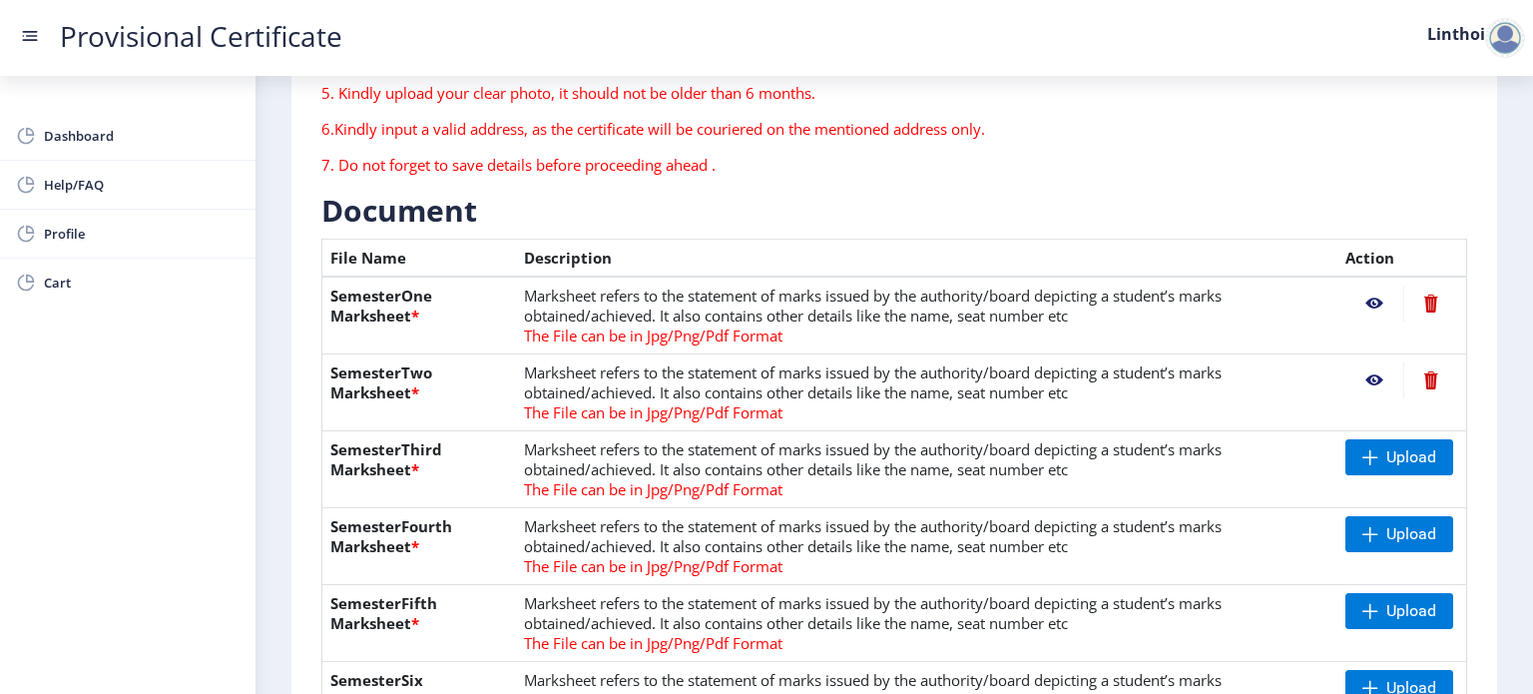
scroll to position [372, 0]
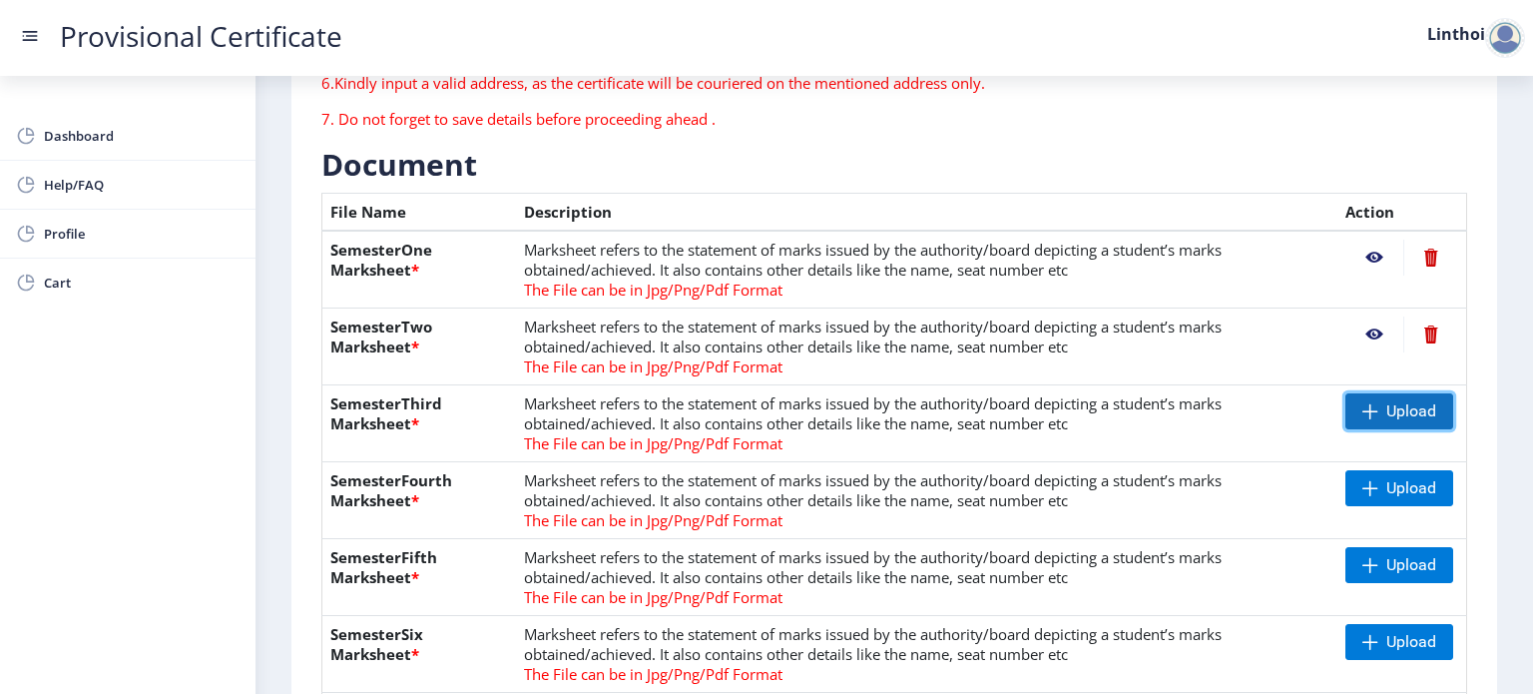
click at [1386, 417] on span "Upload" at bounding box center [1411, 411] width 50 height 20
click at [1391, 501] on span "Upload" at bounding box center [1399, 488] width 108 height 36
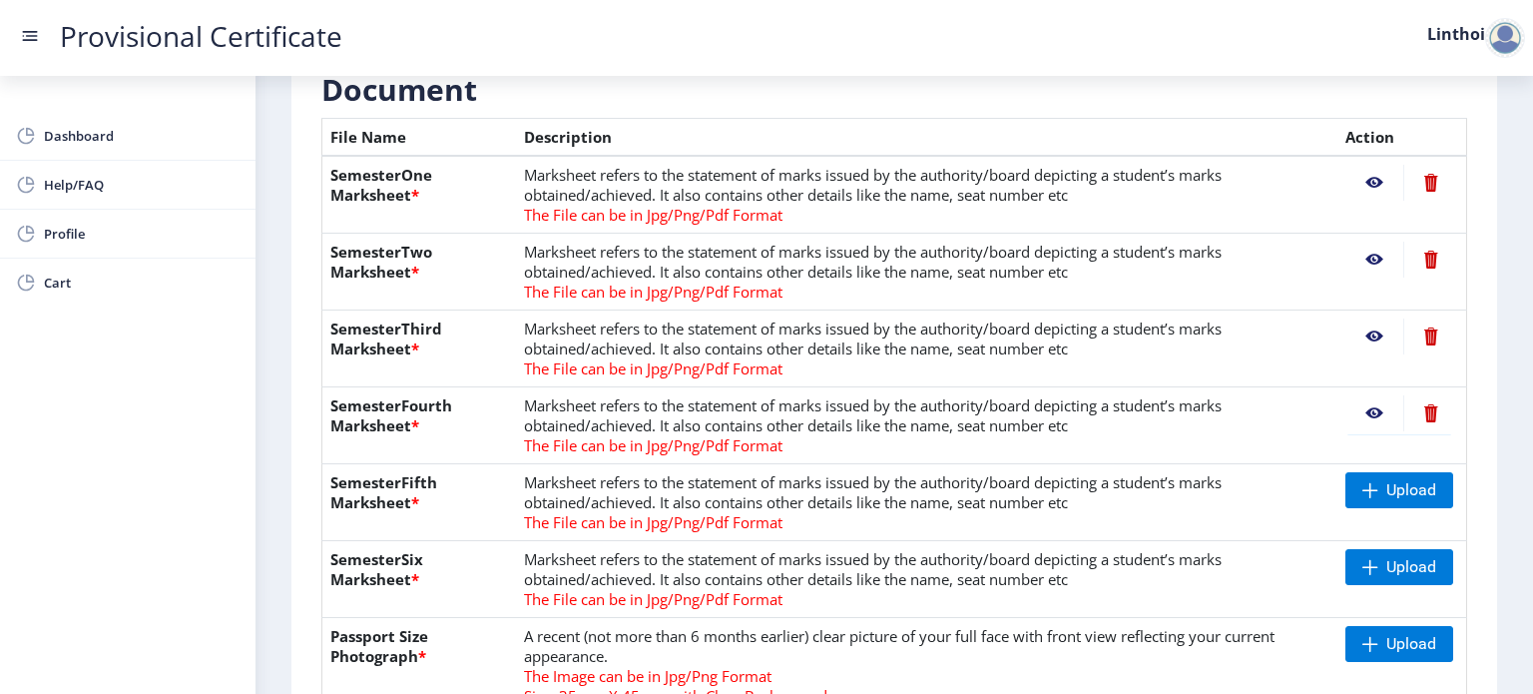
scroll to position [448, 0]
click at [1411, 491] on span "Upload" at bounding box center [1411, 489] width 50 height 20
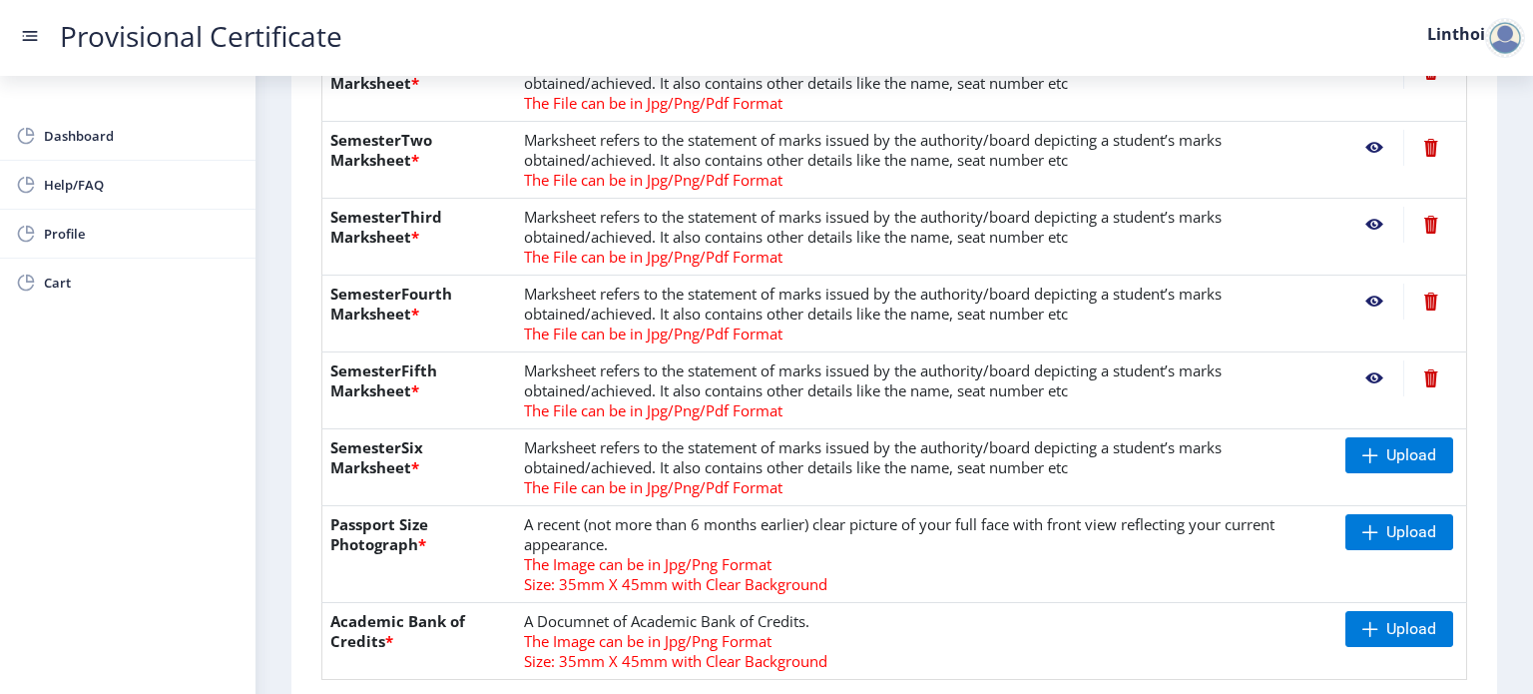
scroll to position [560, 0]
click at [1417, 462] on span "Upload" at bounding box center [1399, 454] width 108 height 36
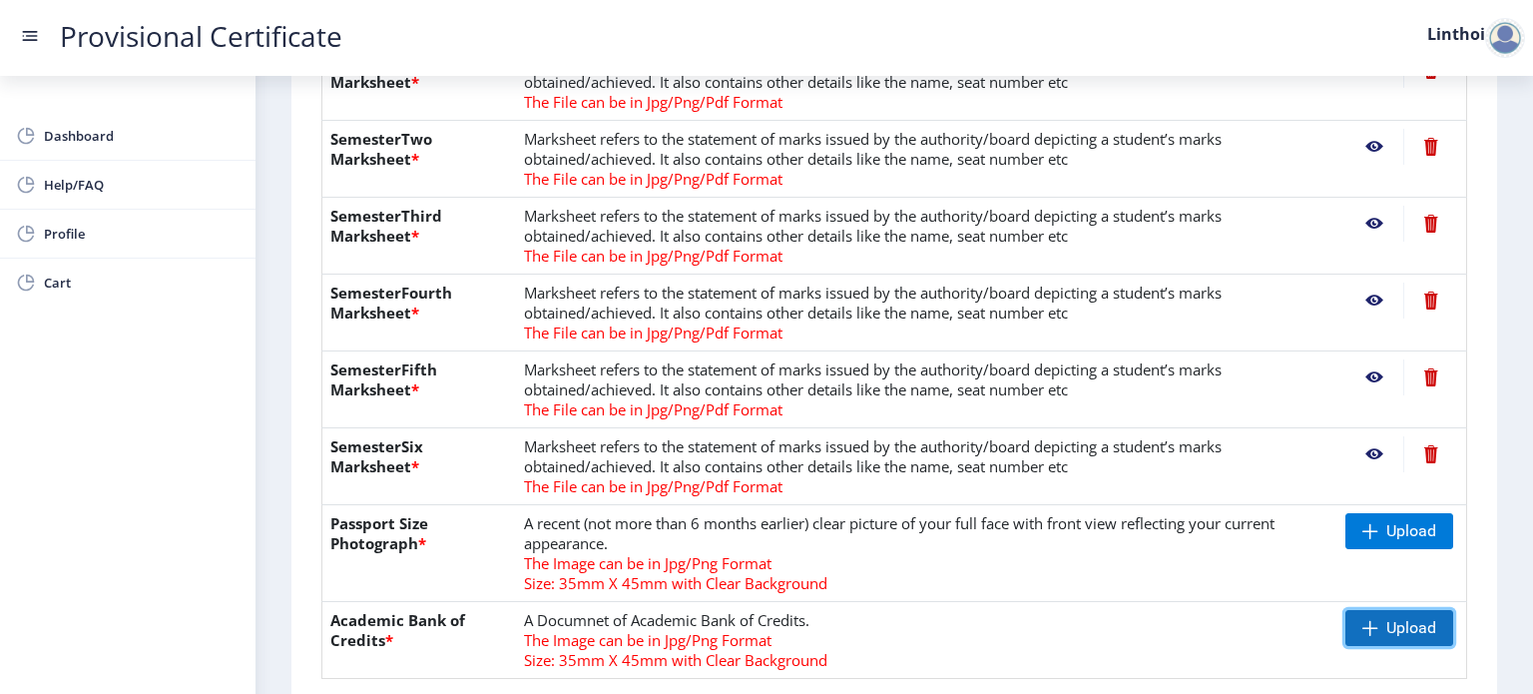
click at [1364, 635] on span "Upload" at bounding box center [1399, 628] width 108 height 36
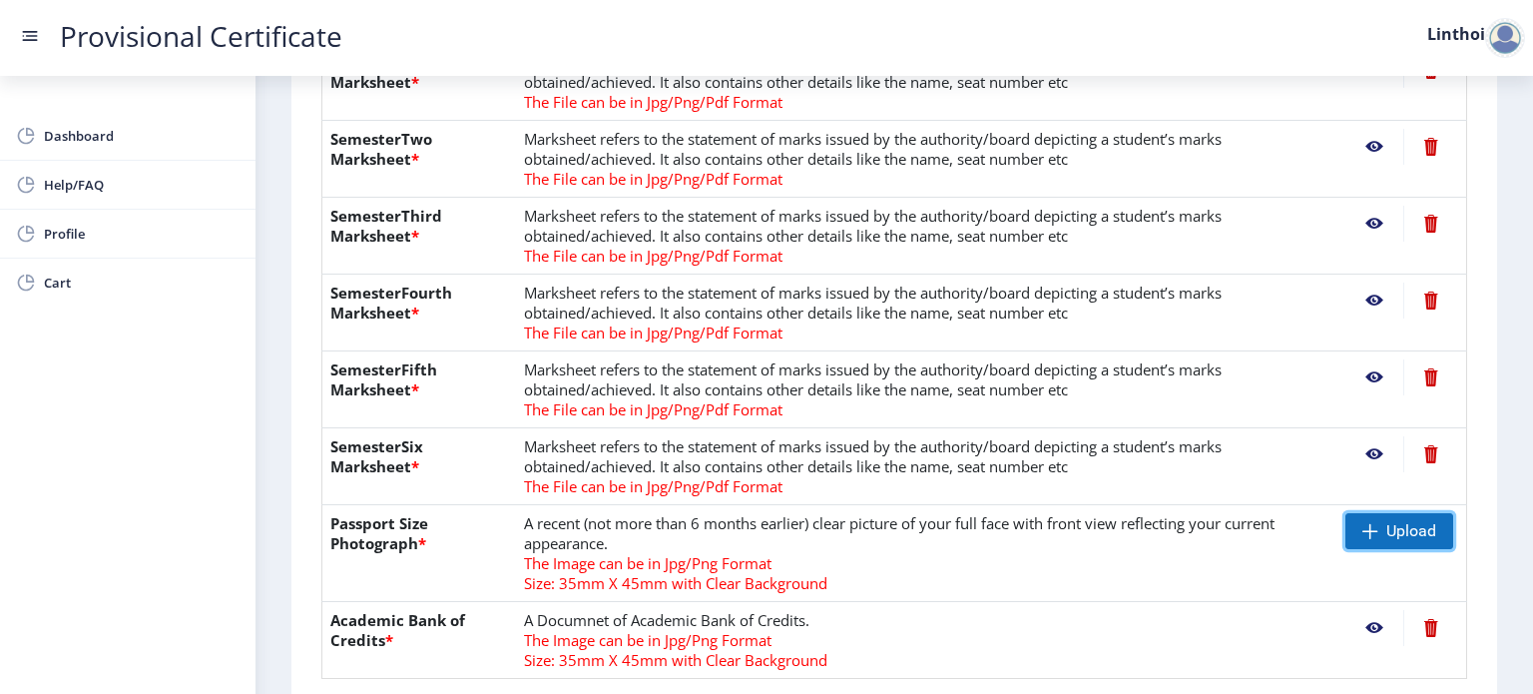
click at [1407, 534] on span "Upload" at bounding box center [1411, 531] width 50 height 20
click at [1372, 527] on nb-action at bounding box center [1374, 531] width 58 height 36
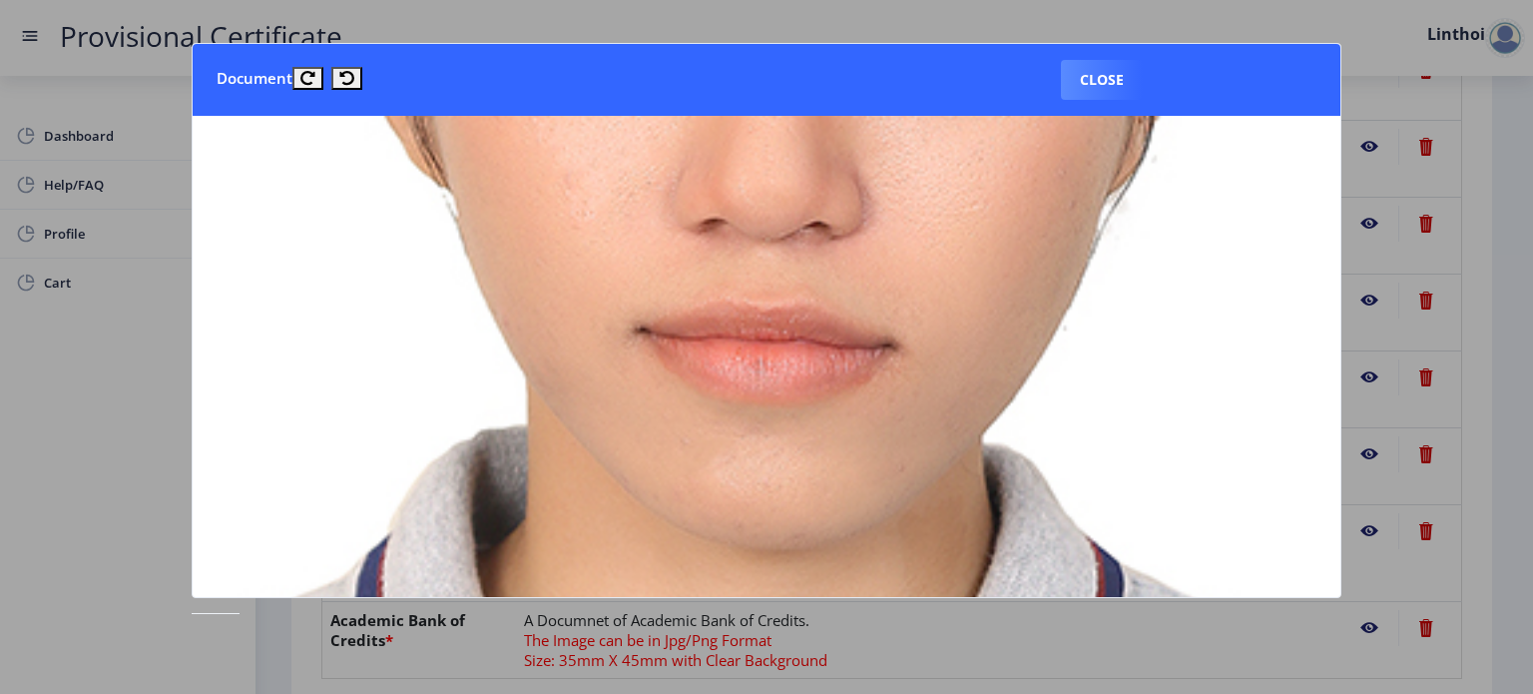
scroll to position [784, 0]
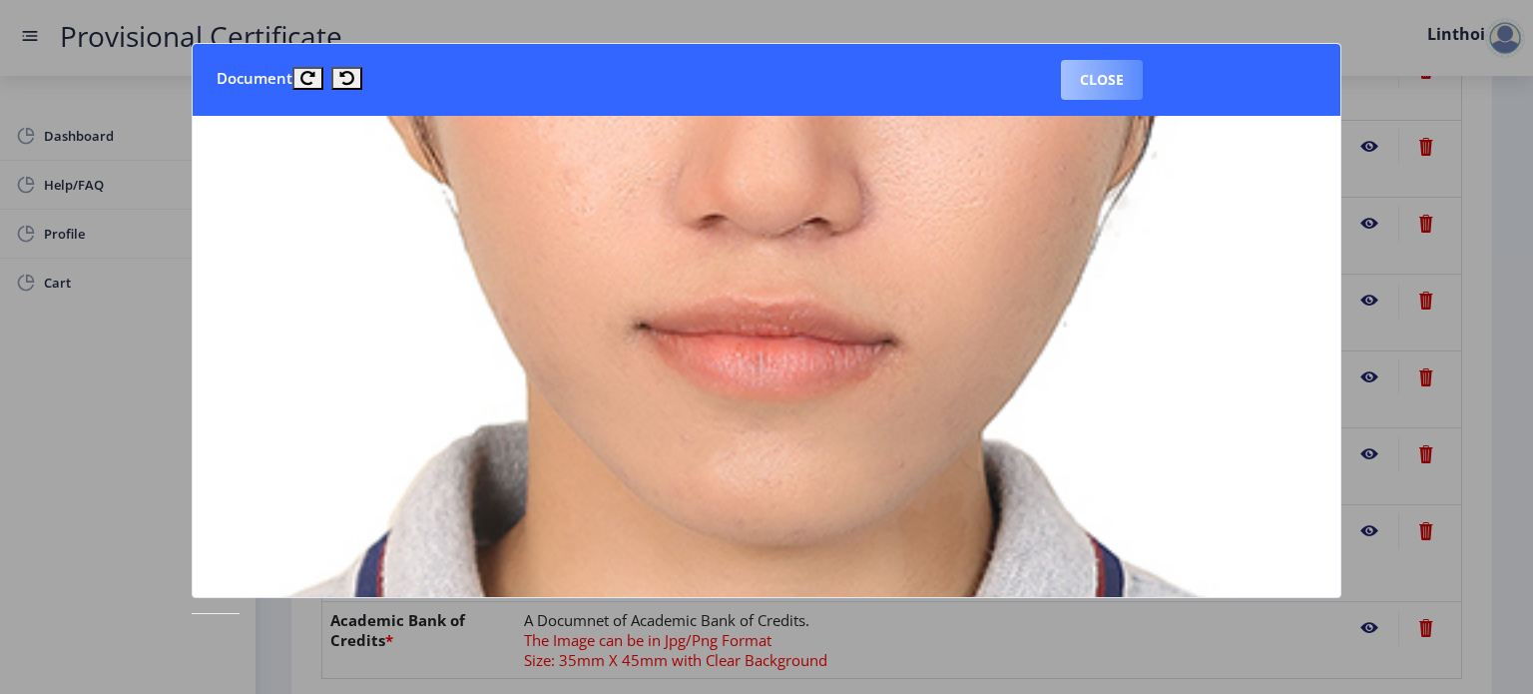
click at [1096, 81] on button "Close" at bounding box center [1102, 80] width 82 height 40
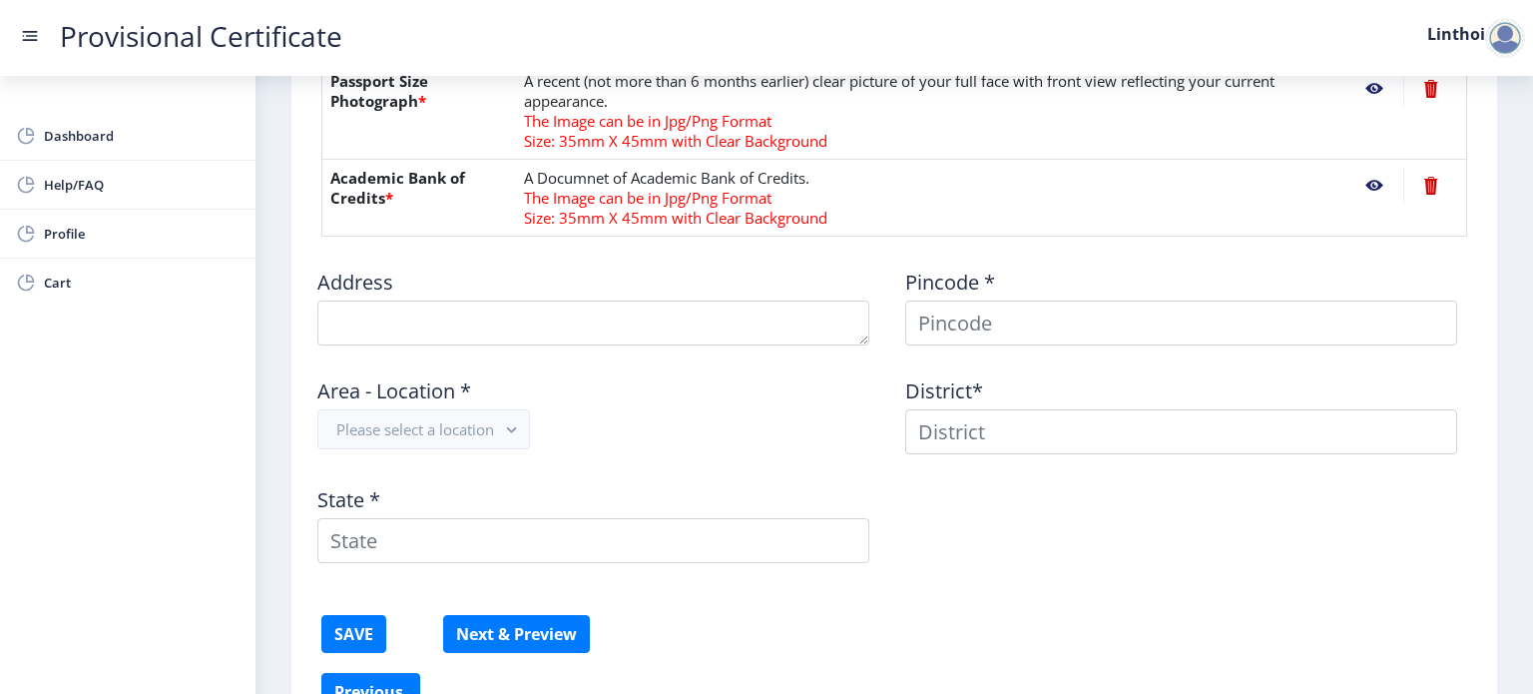
scroll to position [1005, 0]
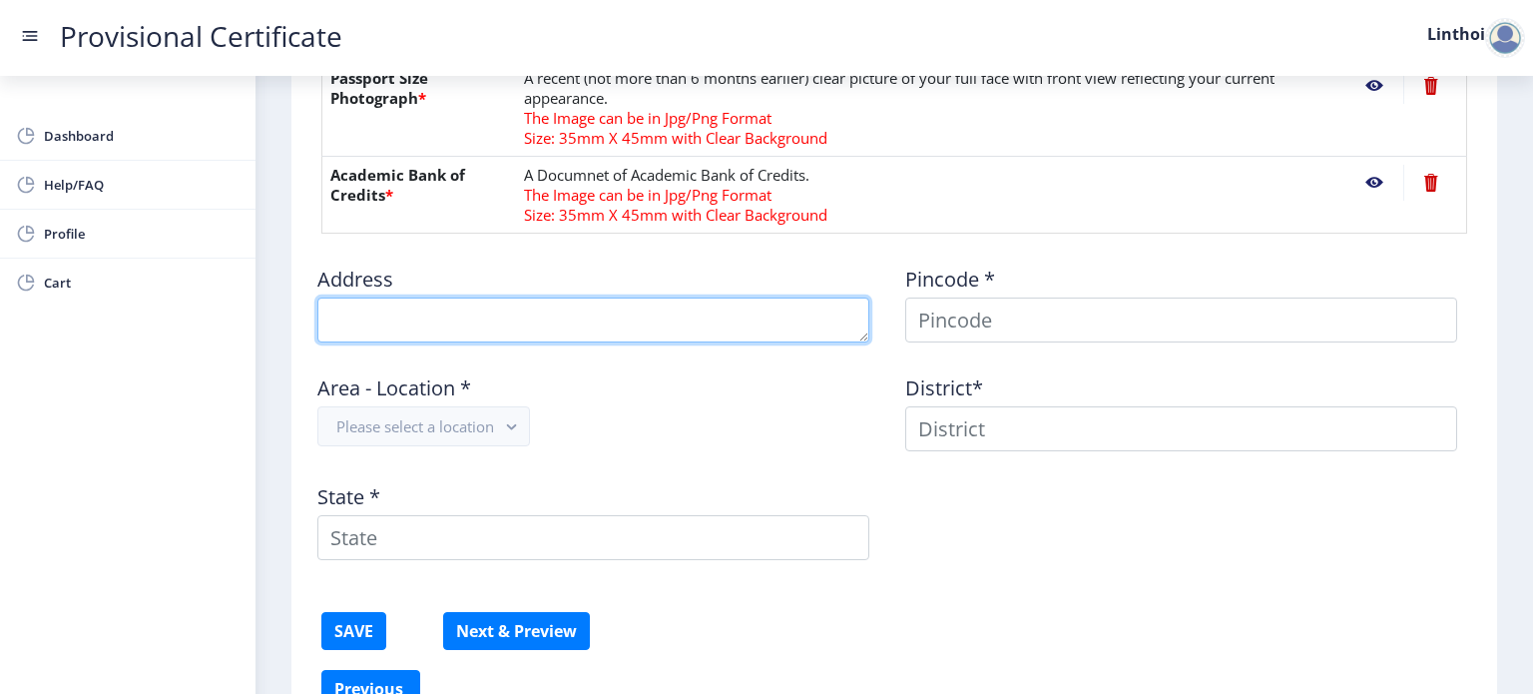
click at [547, 326] on textarea at bounding box center [593, 319] width 552 height 45
type textarea "[STREET_ADDRESS][PERSON_NAME]"
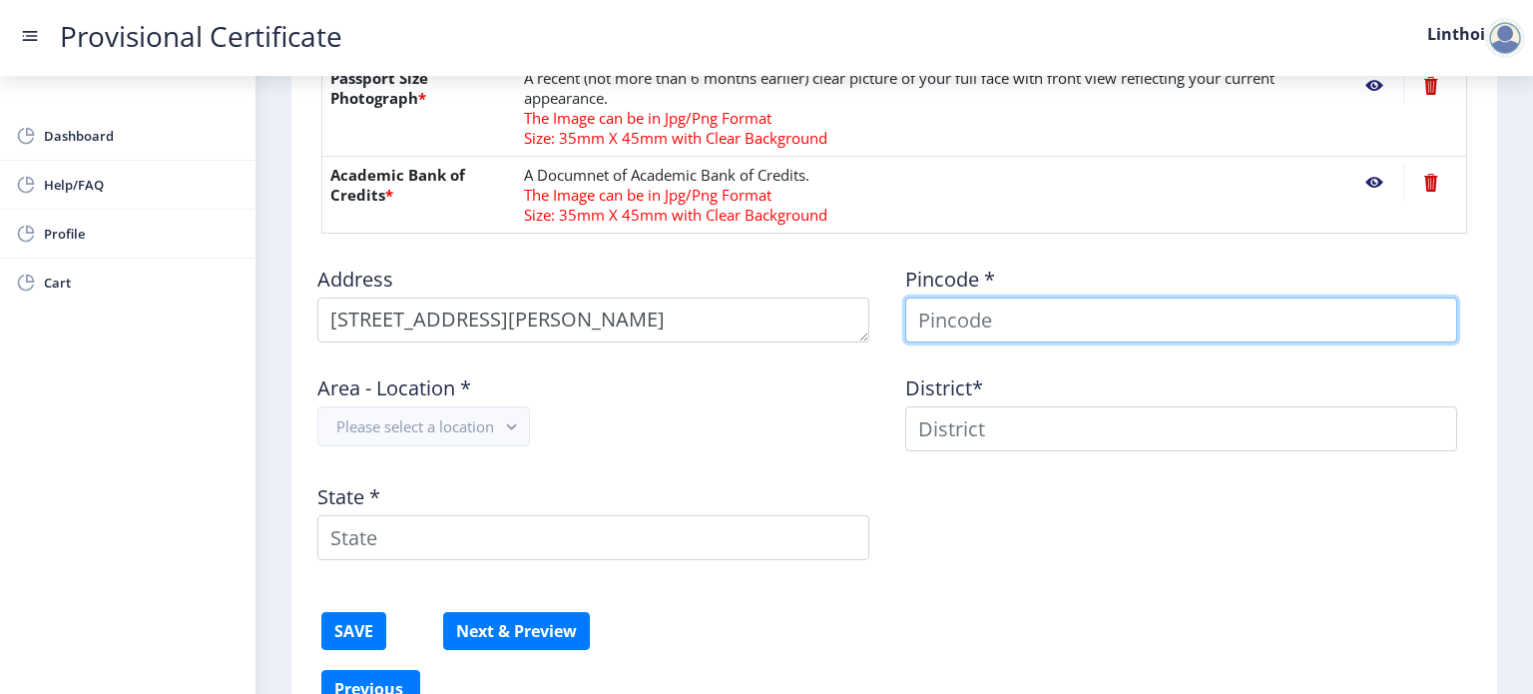
type input "Linthoi"
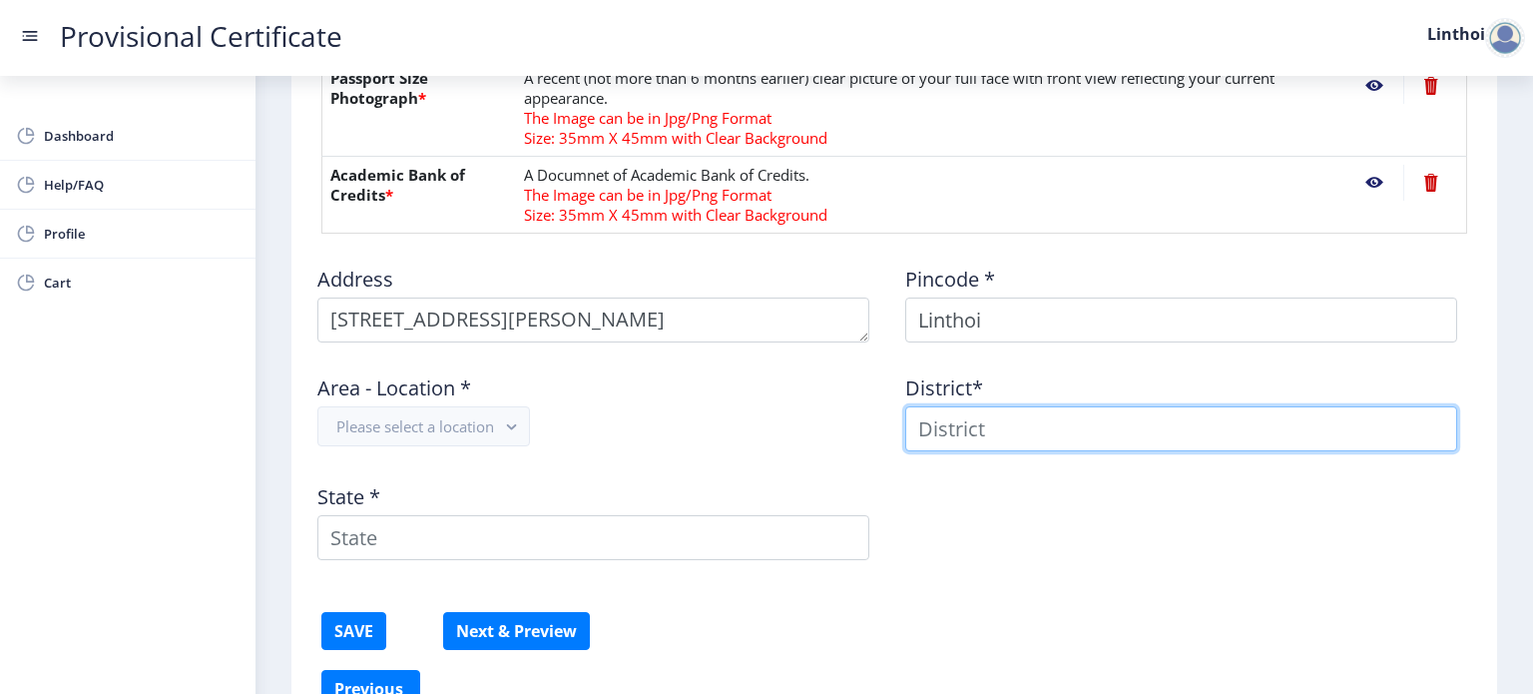
type input "Linthoi"
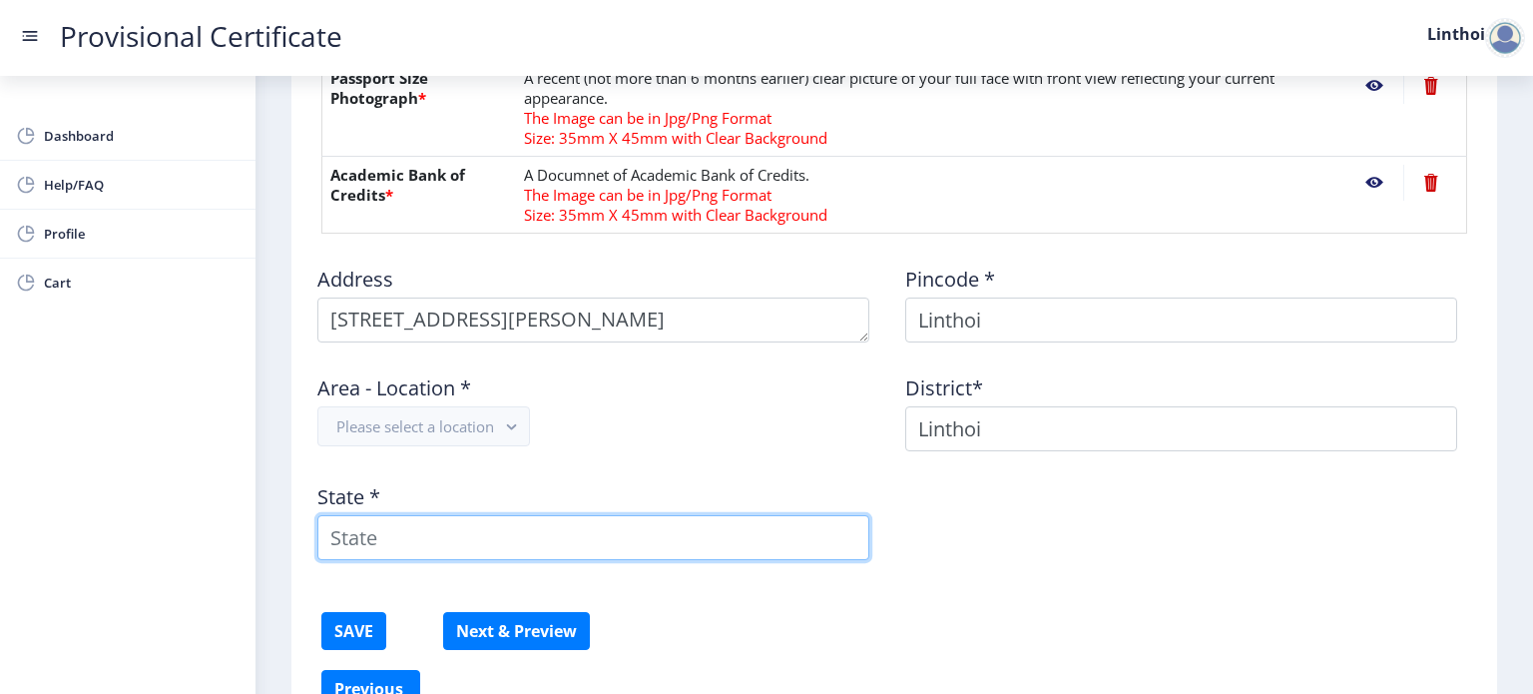
type input "[GEOGRAPHIC_DATA]"
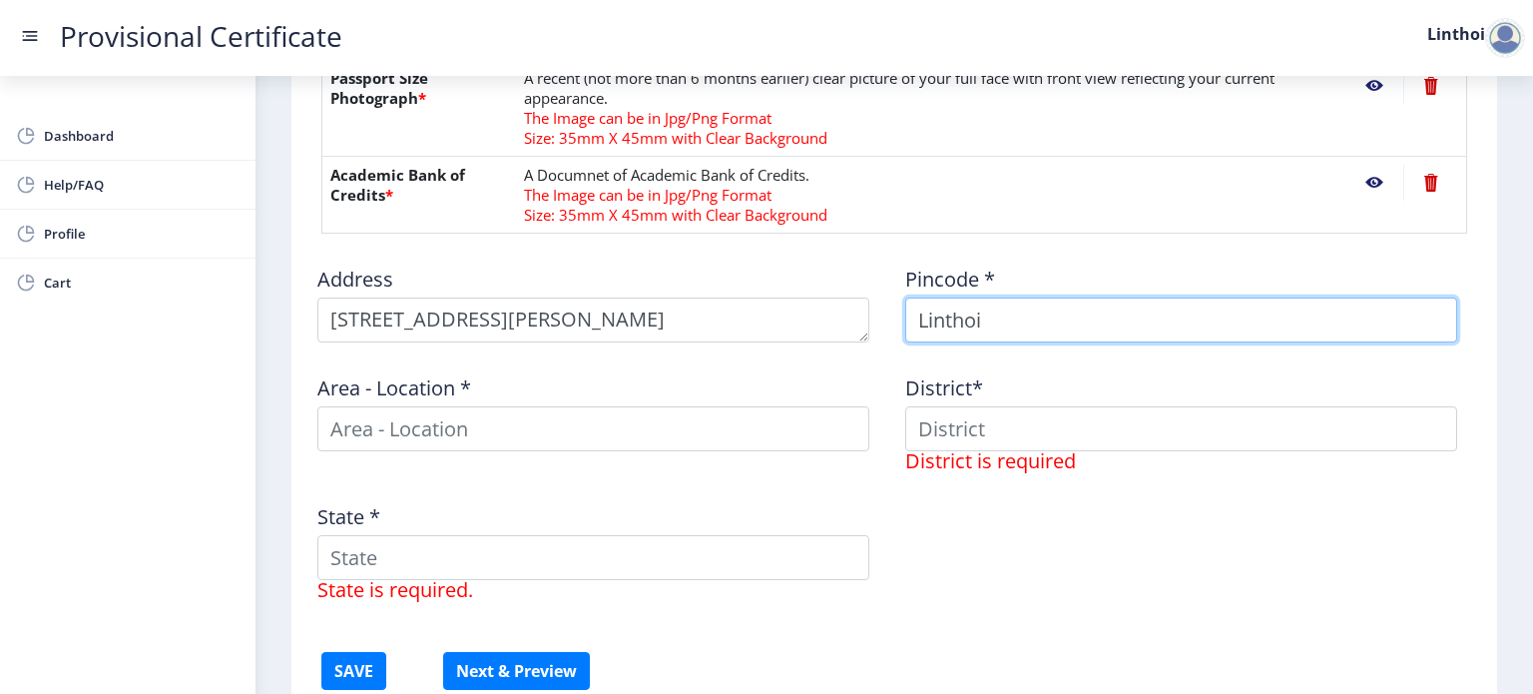
drag, startPoint x: 991, startPoint y: 324, endPoint x: 873, endPoint y: 314, distance: 118.2
click at [873, 314] on div "Address Pincode * Linthoi Area - Location * District* District is required Stat…" at bounding box center [894, 433] width 1176 height 366
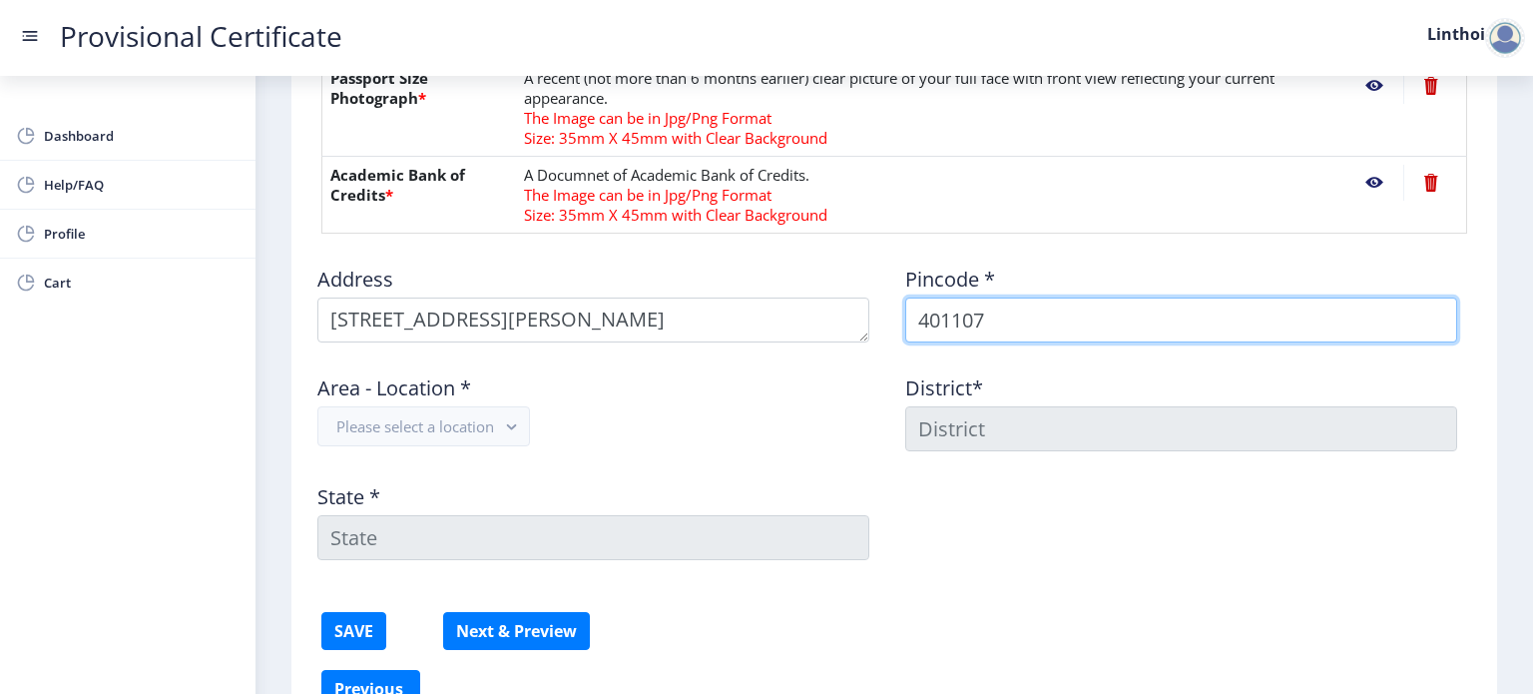
type input "401107"
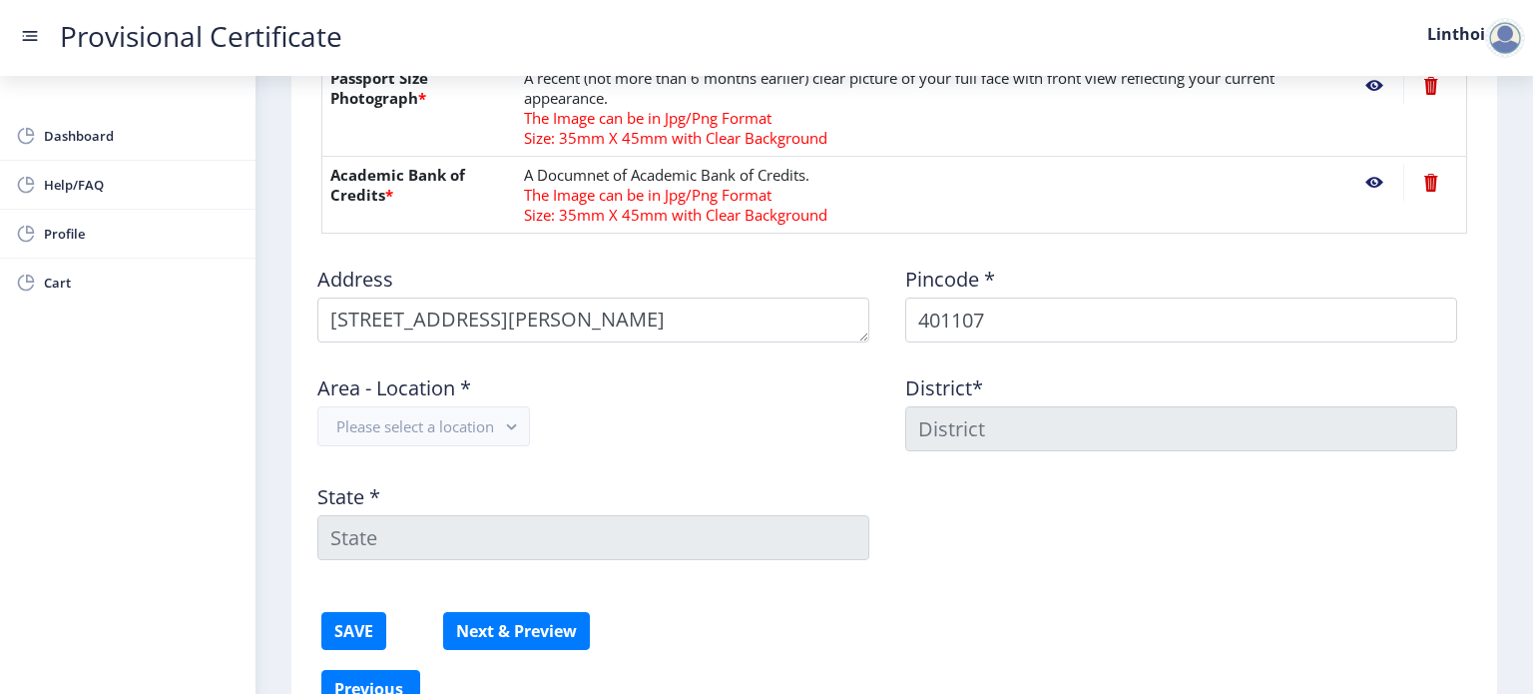
click at [471, 398] on div "Area - Location * Please select a location" at bounding box center [600, 404] width 588 height 93
click at [500, 429] on button "Please select a location" at bounding box center [423, 426] width 213 height 40
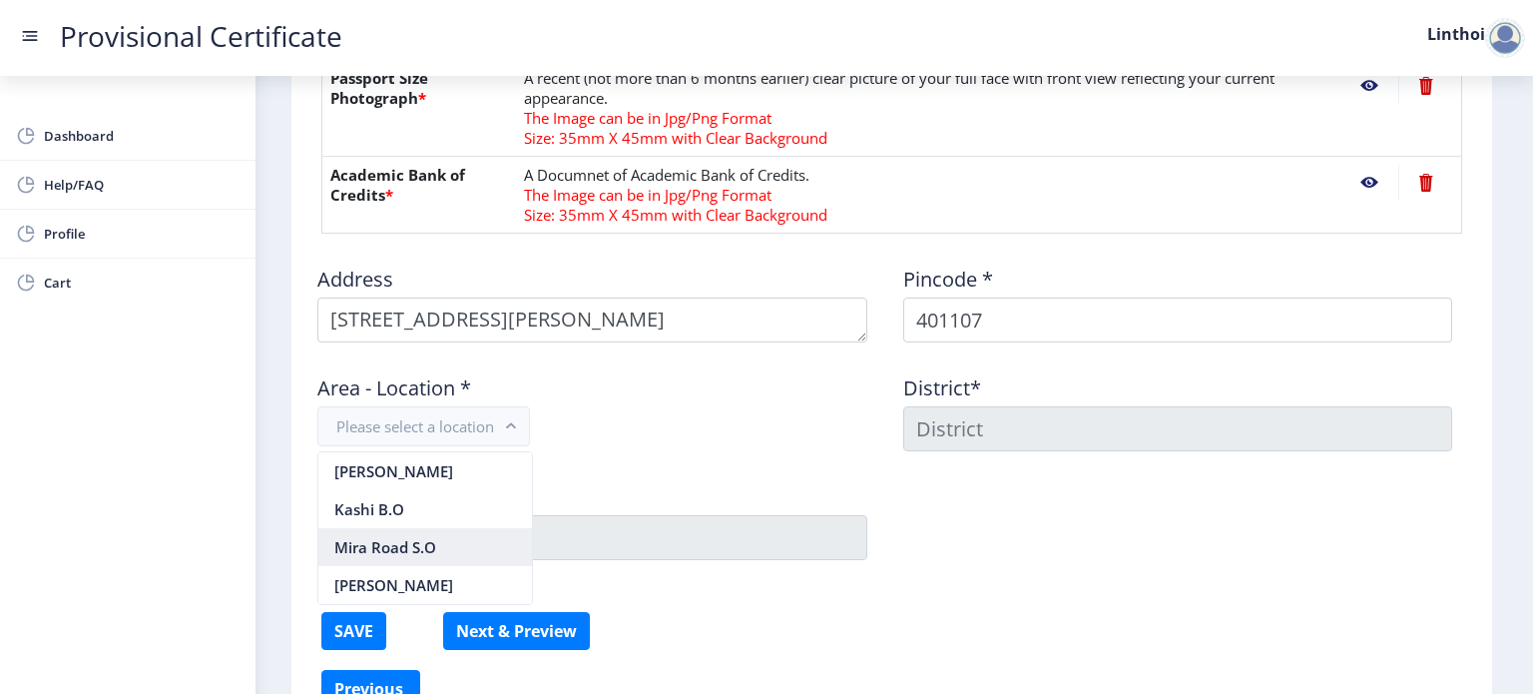
click at [467, 546] on nb-option "Mira Road S.O" at bounding box center [425, 547] width 214 height 38
type input "THANE"
type input "[GEOGRAPHIC_DATA]"
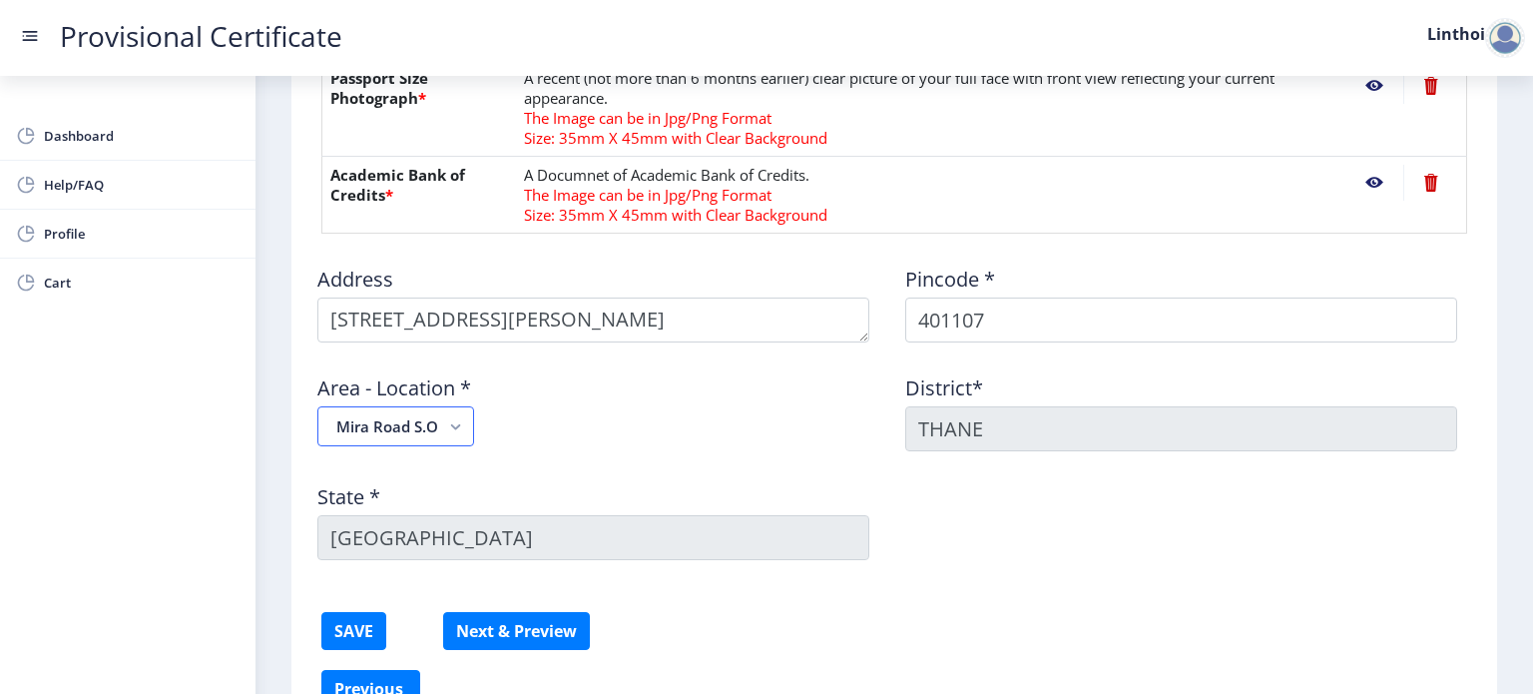
scroll to position [1063, 0]
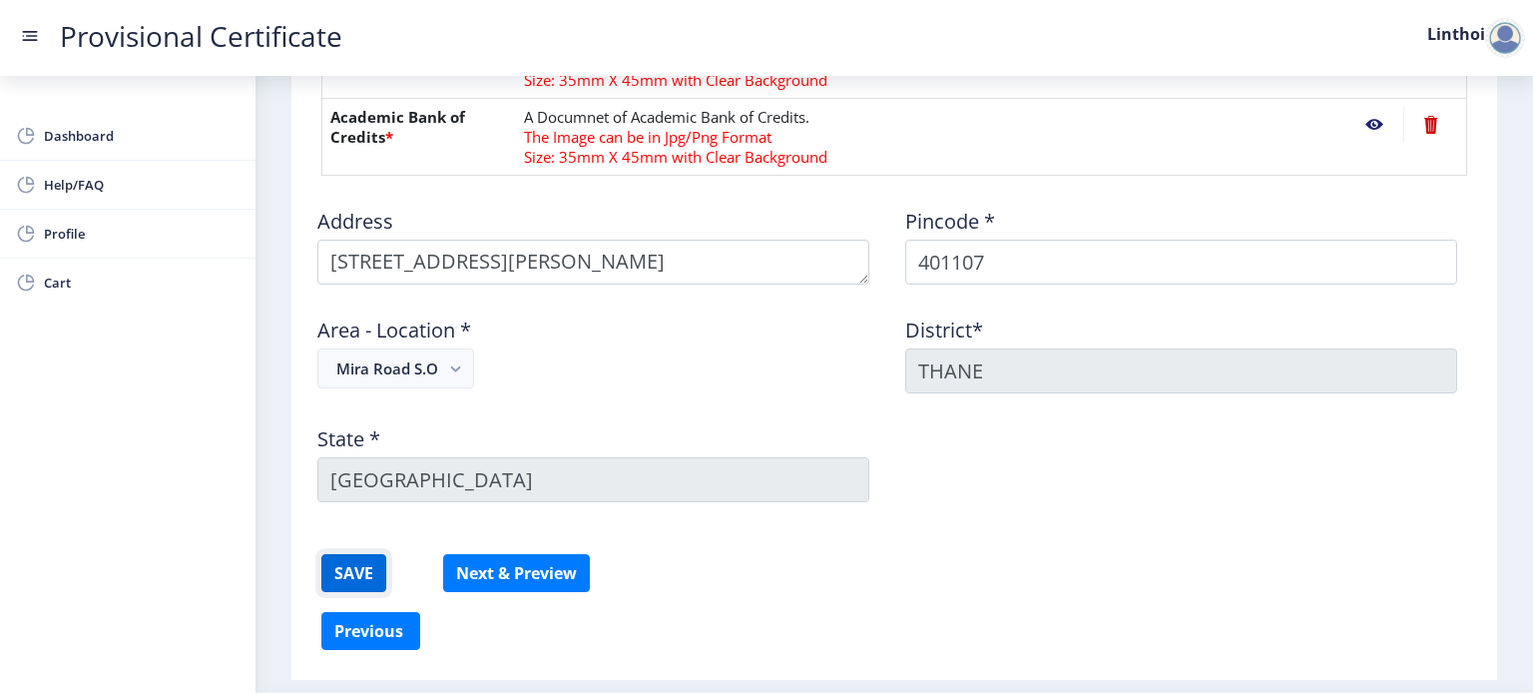
click at [360, 570] on button "SAVE" at bounding box center [353, 573] width 65 height 38
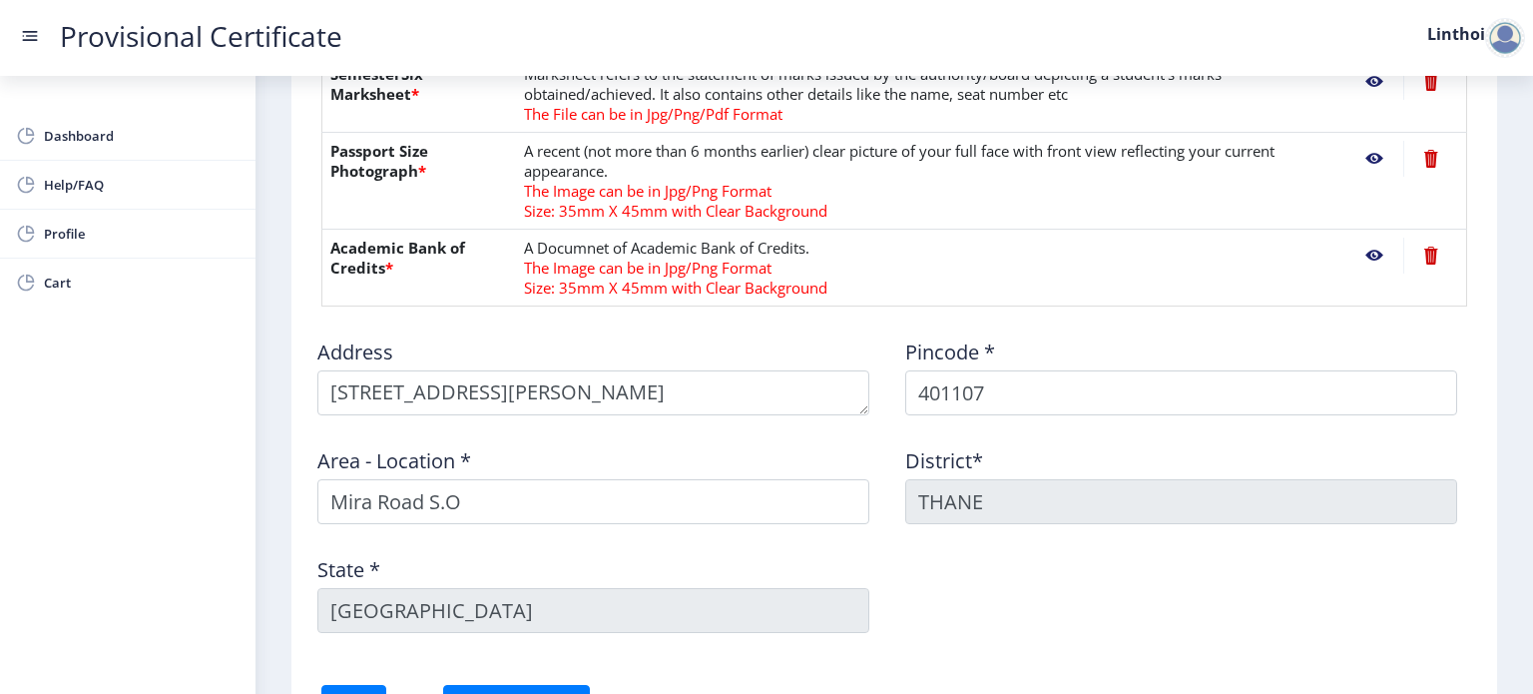
scroll to position [1118, 0]
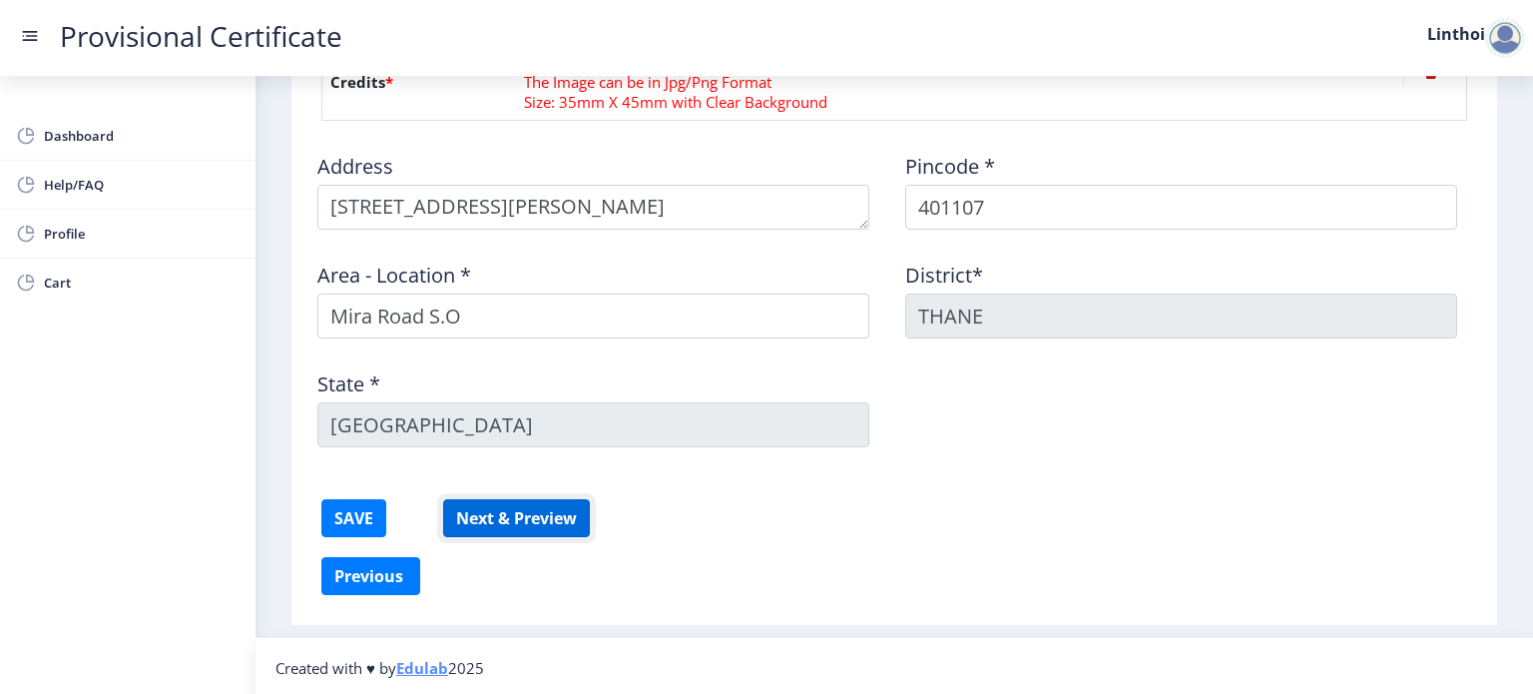
click at [539, 516] on button "Next & Preview" at bounding box center [516, 518] width 147 height 38
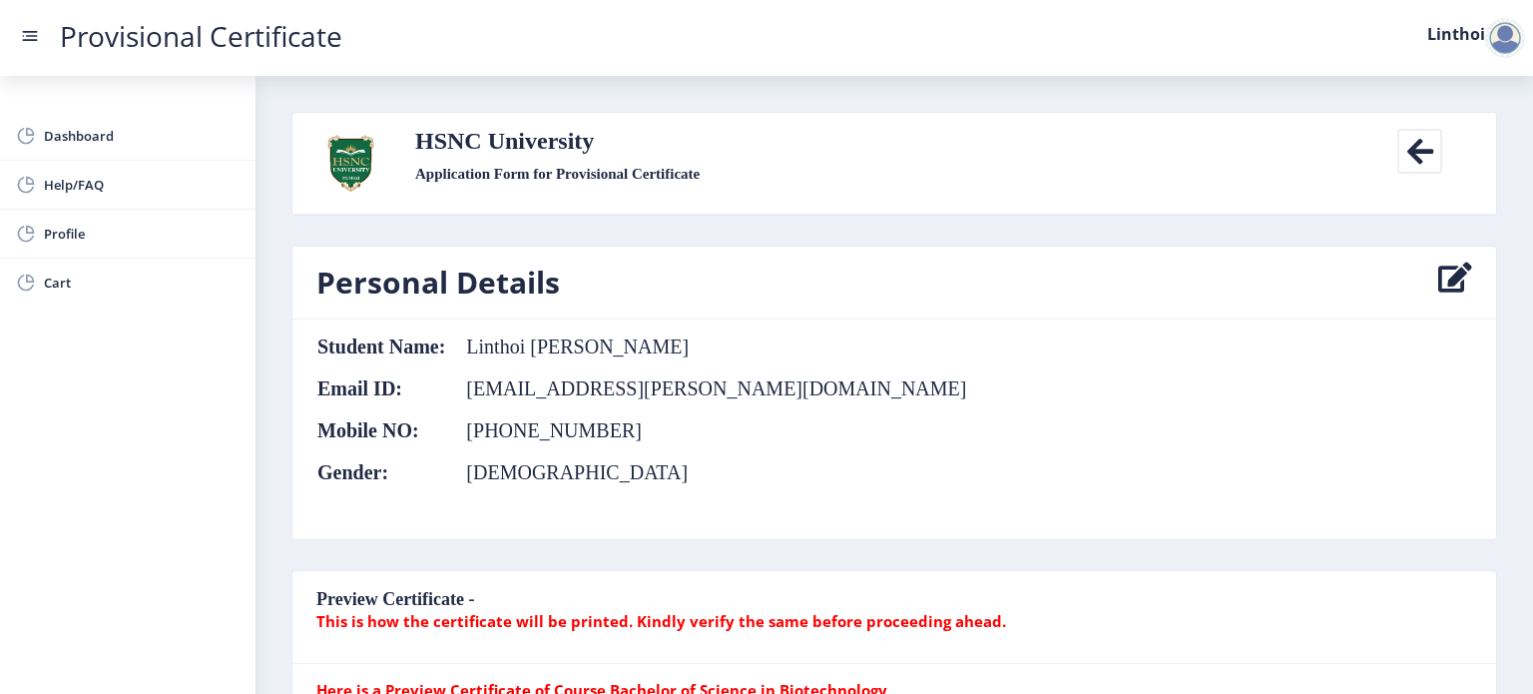
click at [590, 346] on td "Linthoi [PERSON_NAME]" at bounding box center [706, 346] width 521 height 22
click at [1444, 272] on icon at bounding box center [1455, 282] width 34 height 40
select select "[DEMOGRAPHIC_DATA]"
